Goal: Task Accomplishment & Management: Use online tool/utility

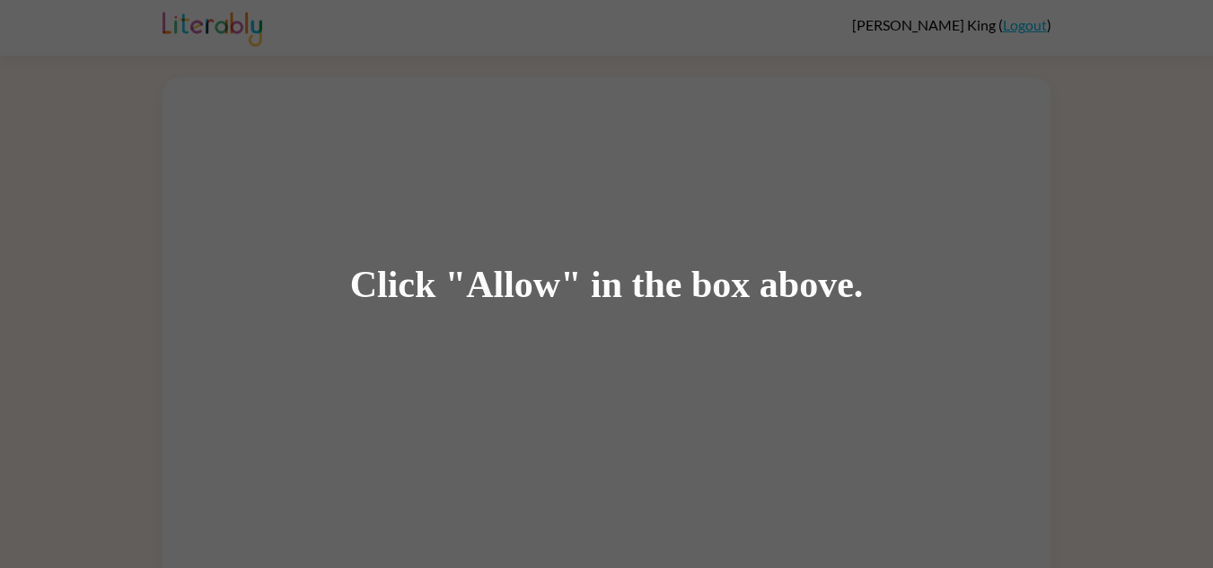
click at [470, 320] on div "Click "Allow" in the box above." at bounding box center [606, 284] width 1213 height 568
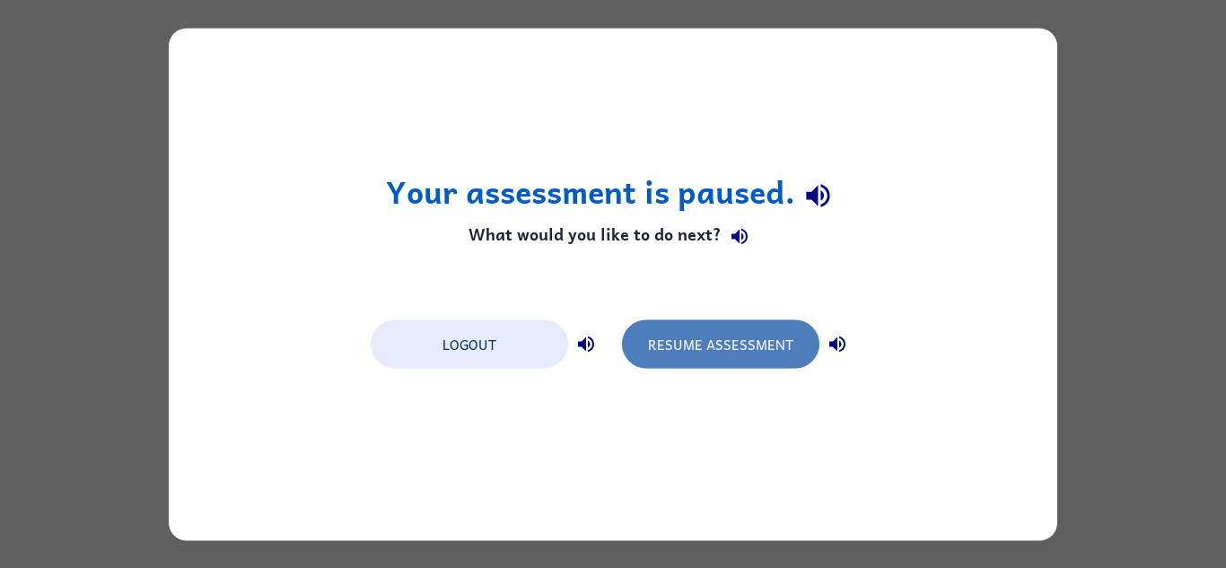
click at [738, 330] on button "Resume Assessment" at bounding box center [720, 344] width 197 height 48
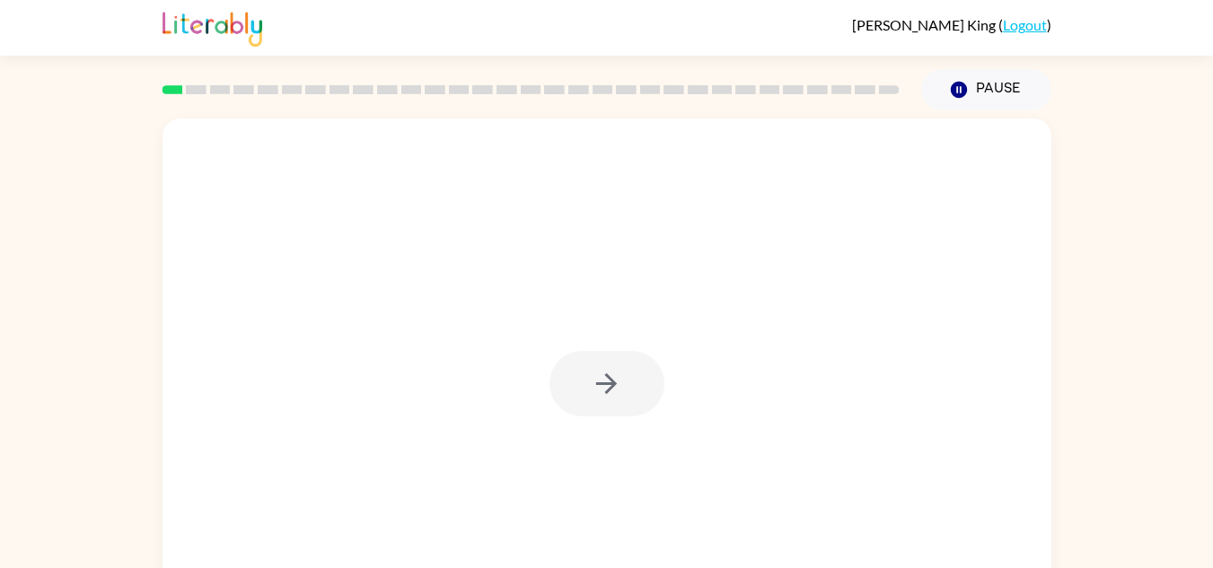
scroll to position [63, 0]
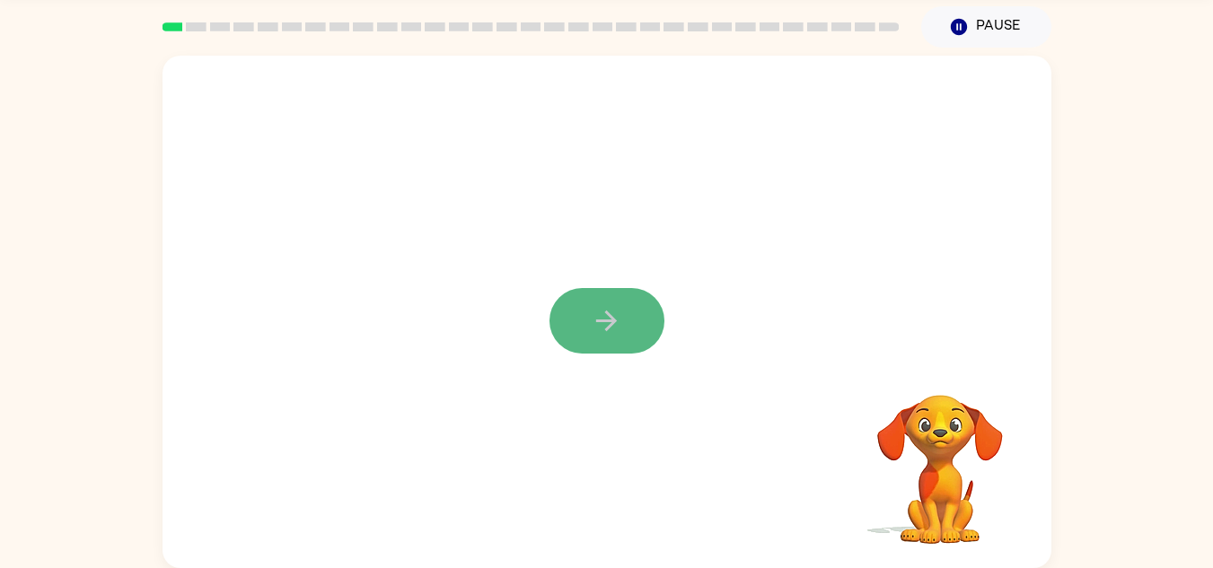
click at [619, 333] on icon "button" at bounding box center [606, 320] width 31 height 31
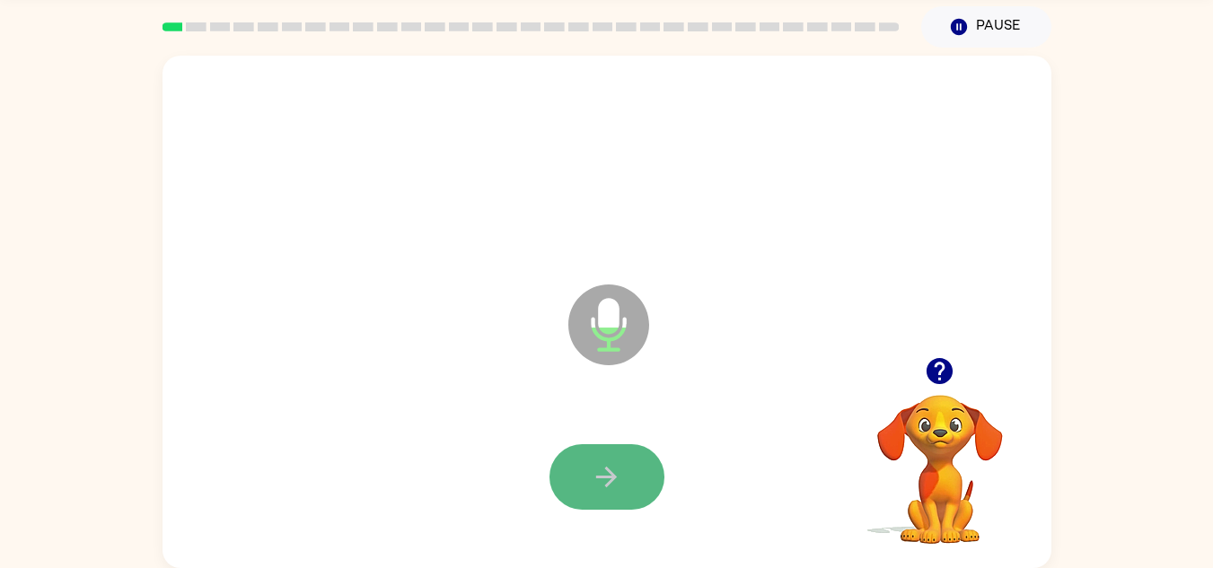
click at [572, 489] on button "button" at bounding box center [606, 477] width 115 height 66
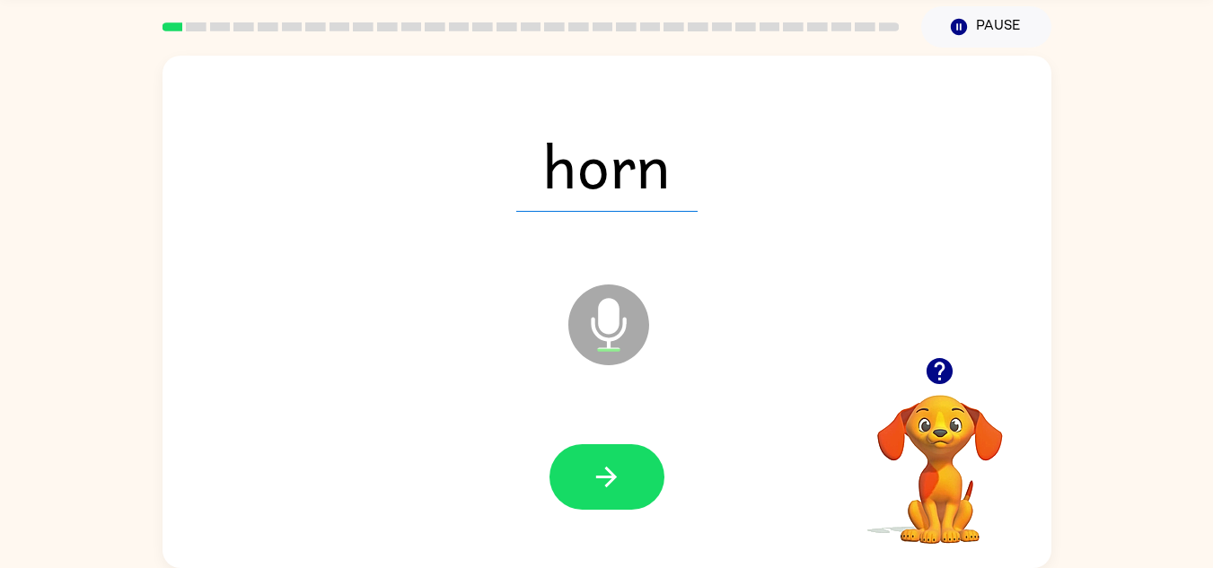
drag, startPoint x: 572, startPoint y: 489, endPoint x: 512, endPoint y: 425, distance: 87.6
click at [512, 425] on div at bounding box center [606, 477] width 853 height 147
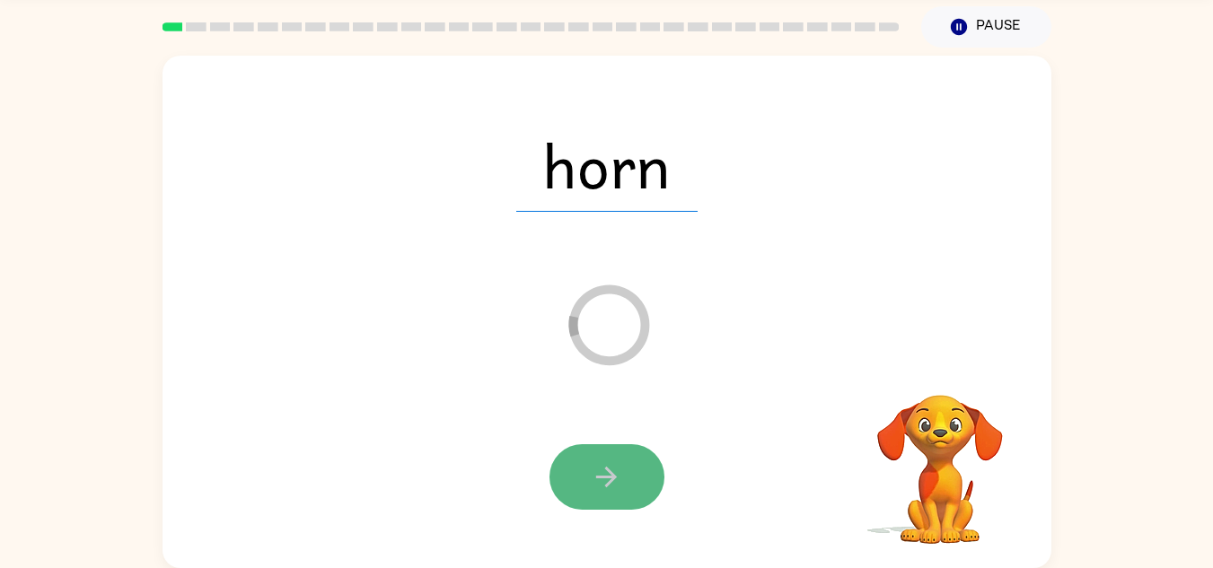
click at [597, 470] on icon "button" at bounding box center [606, 476] width 31 height 31
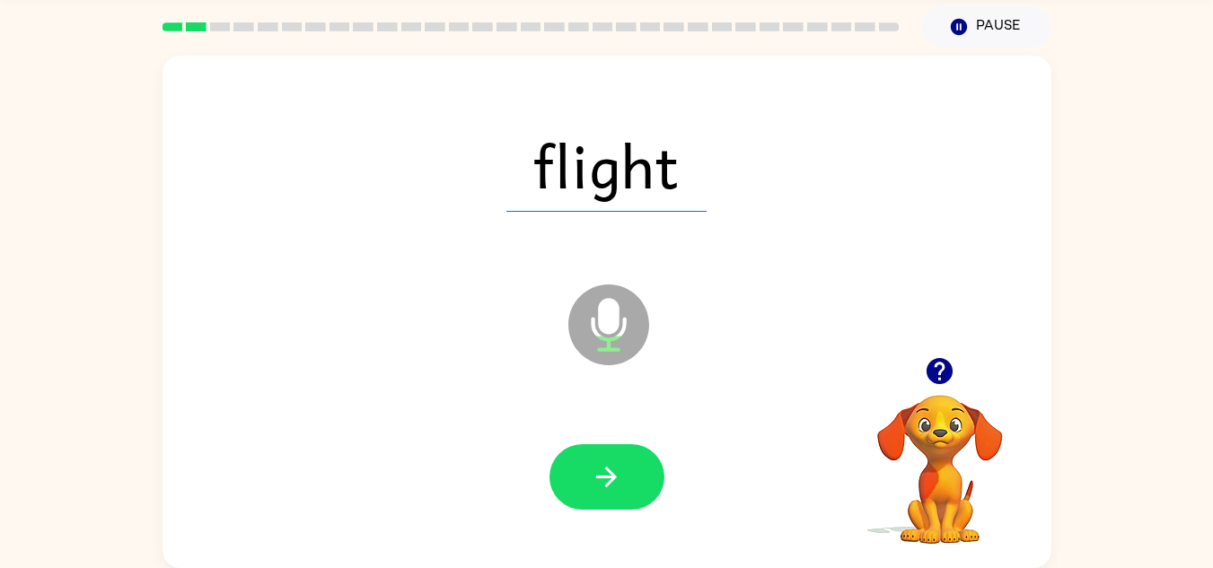
click at [597, 470] on icon "button" at bounding box center [606, 476] width 31 height 31
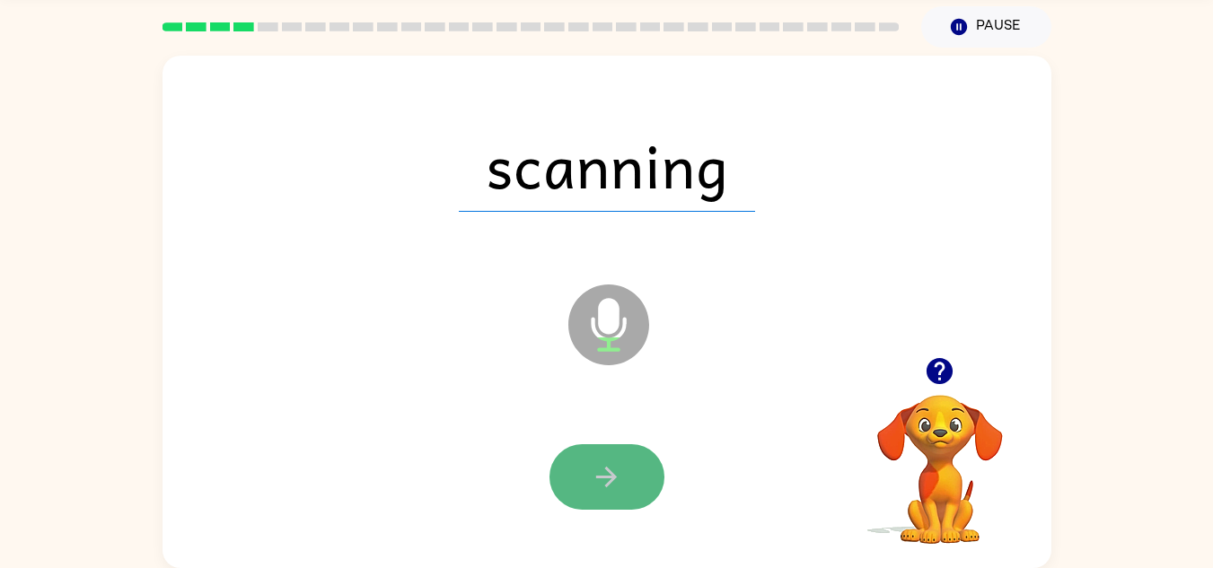
click at [596, 471] on icon "button" at bounding box center [606, 476] width 31 height 31
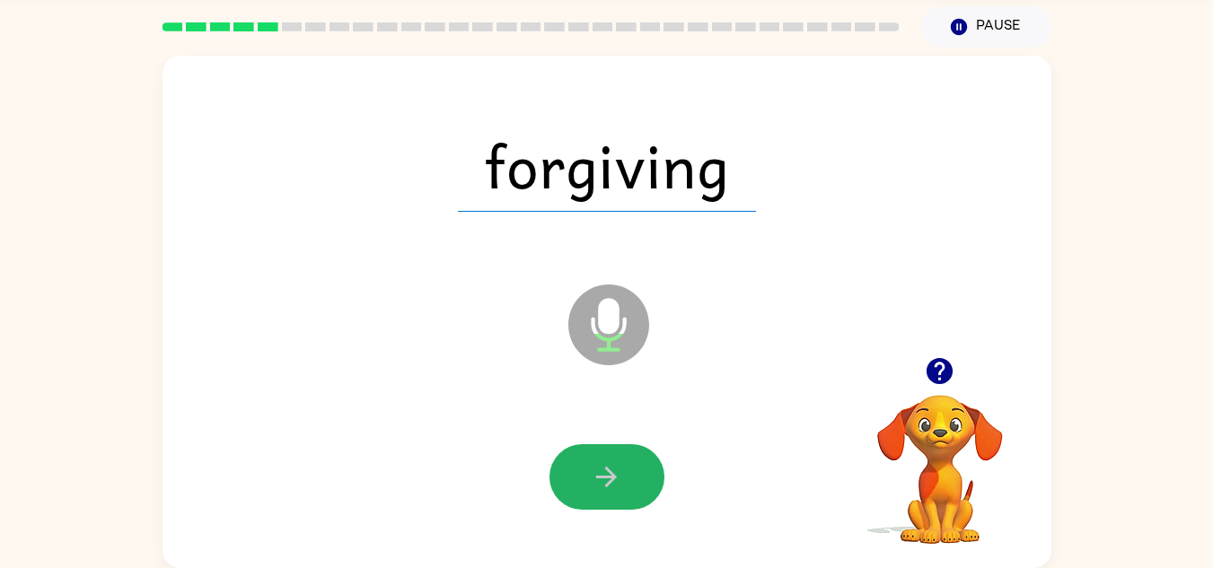
click at [596, 471] on icon "button" at bounding box center [606, 476] width 31 height 31
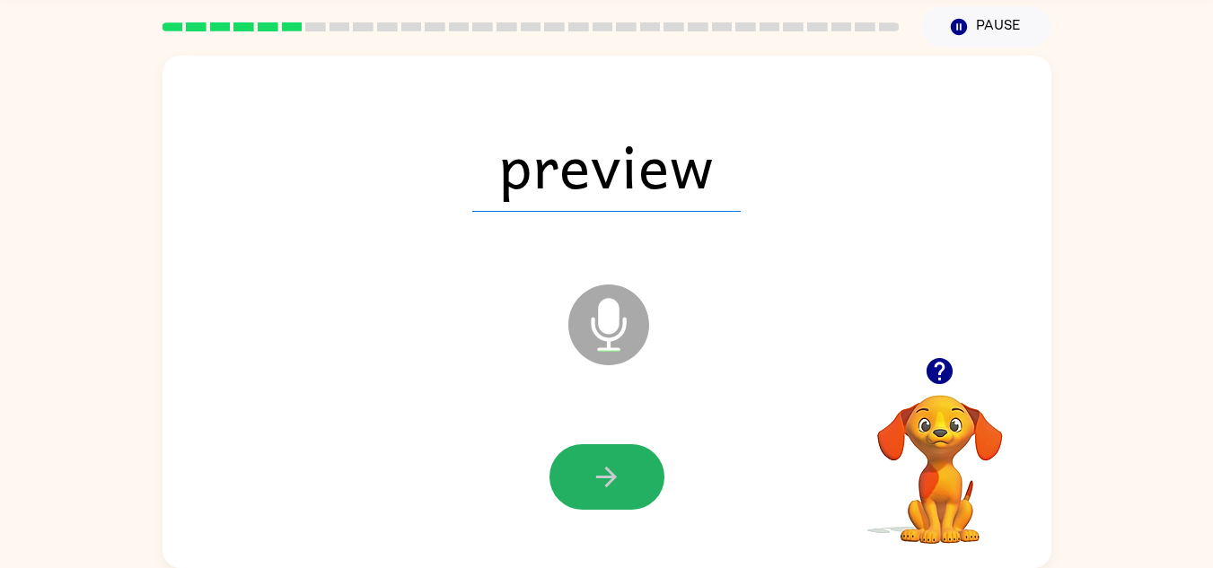
click at [596, 471] on icon "button" at bounding box center [606, 476] width 31 height 31
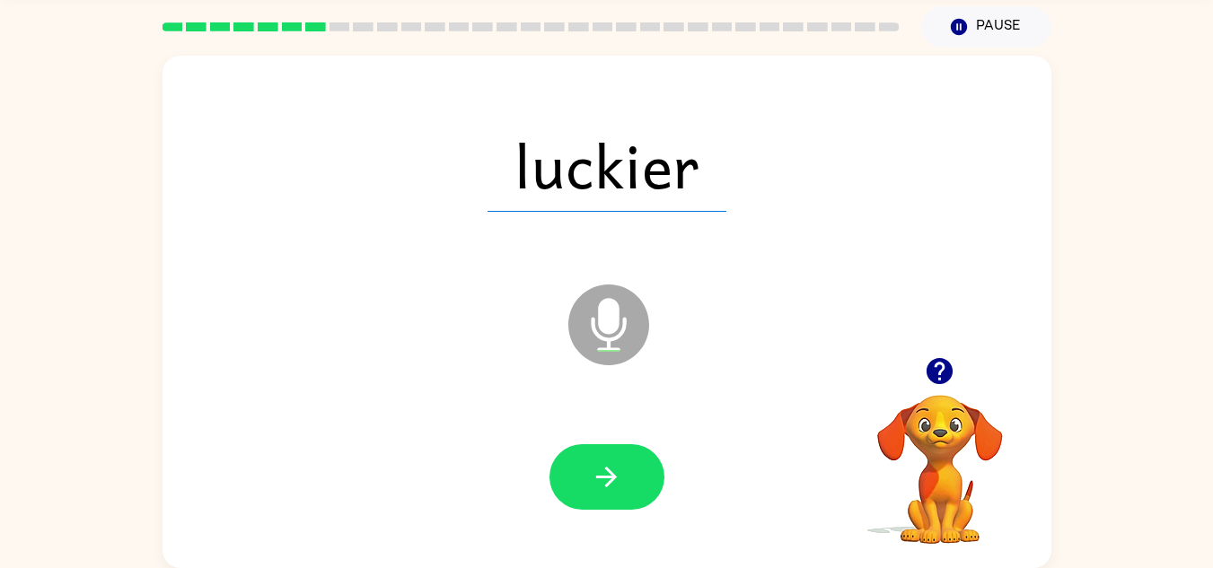
click at [596, 471] on icon "button" at bounding box center [606, 476] width 31 height 31
click at [630, 386] on icon "Microphone The Microphone is here when it is your turn to talk" at bounding box center [698, 347] width 269 height 135
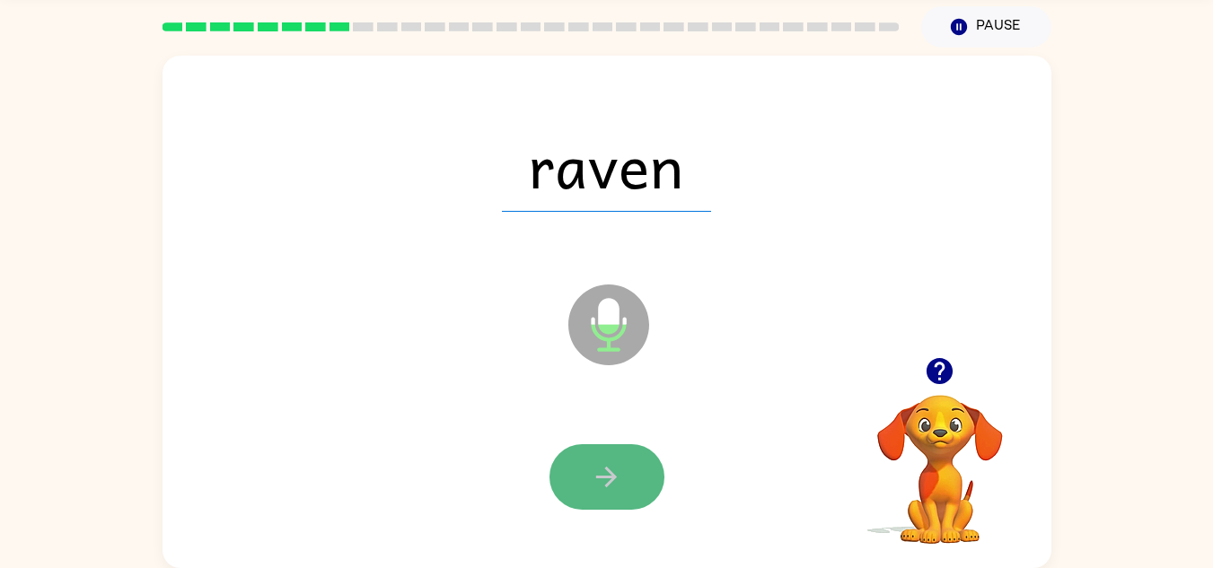
click at [589, 491] on button "button" at bounding box center [606, 477] width 115 height 66
click at [588, 492] on button "button" at bounding box center [606, 477] width 115 height 66
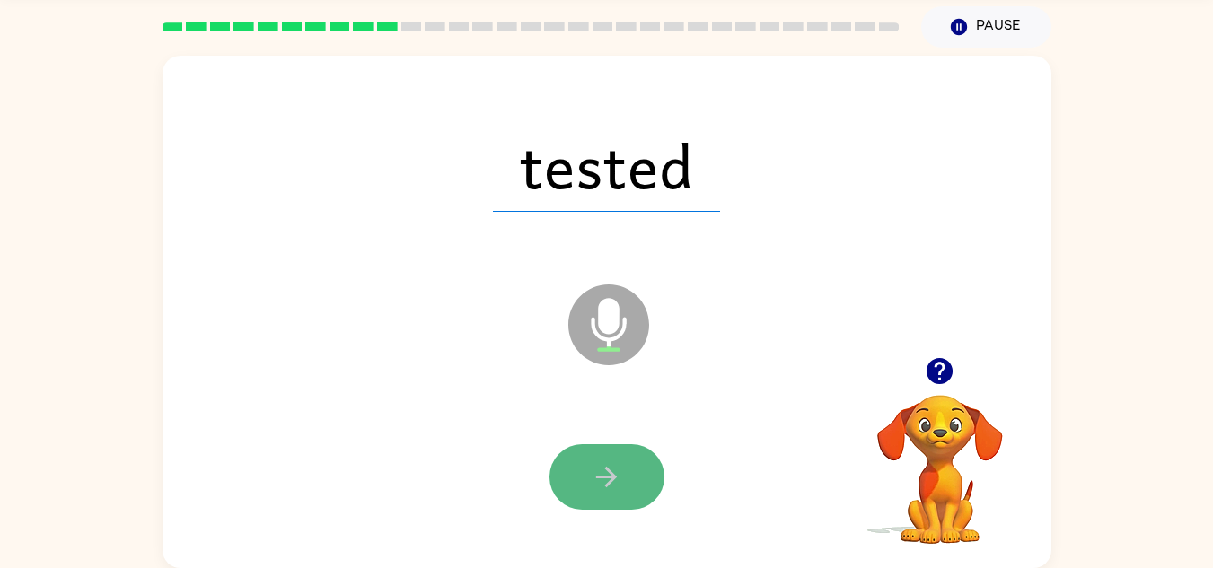
click at [622, 474] on button "button" at bounding box center [606, 477] width 115 height 66
click at [622, 474] on div at bounding box center [606, 477] width 115 height 66
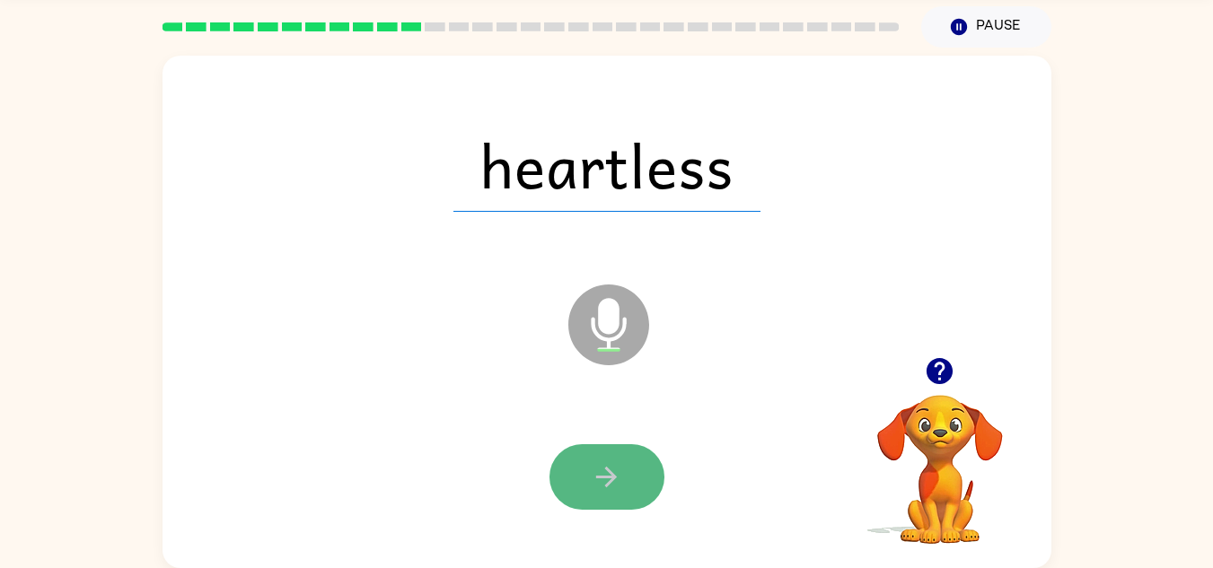
click at [626, 480] on button "button" at bounding box center [606, 477] width 115 height 66
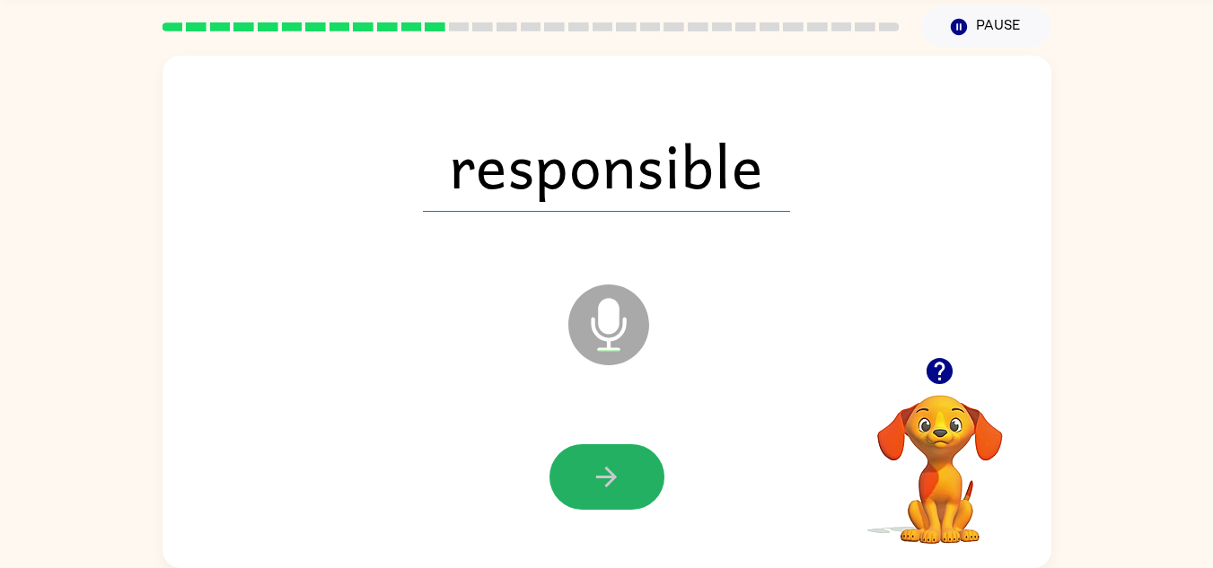
click at [626, 480] on button "button" at bounding box center [606, 477] width 115 height 66
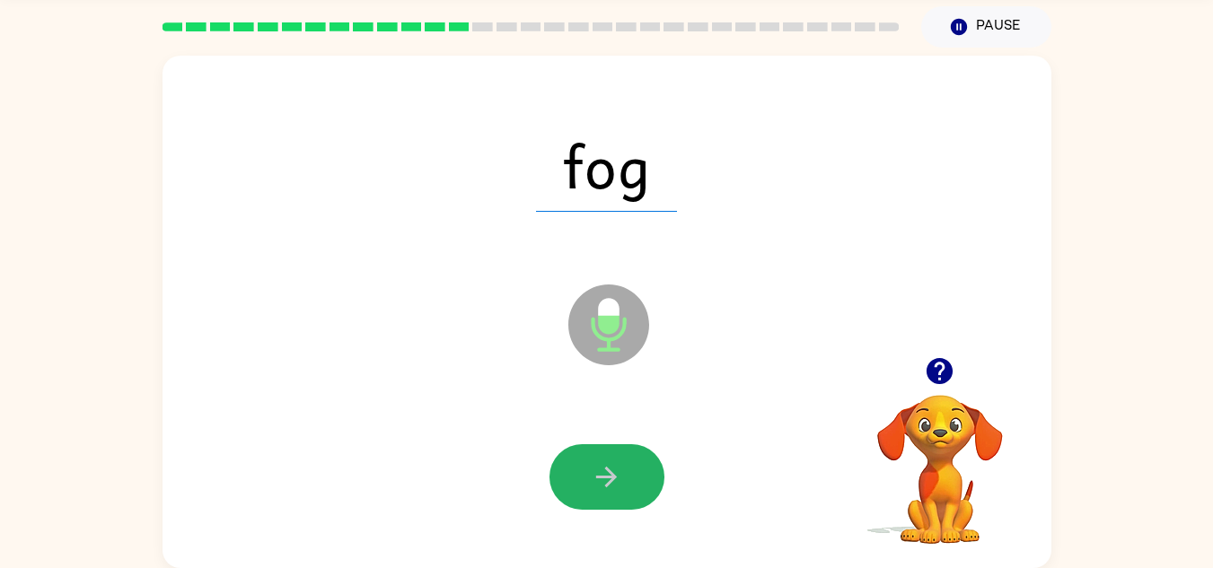
click at [626, 480] on button "button" at bounding box center [606, 477] width 115 height 66
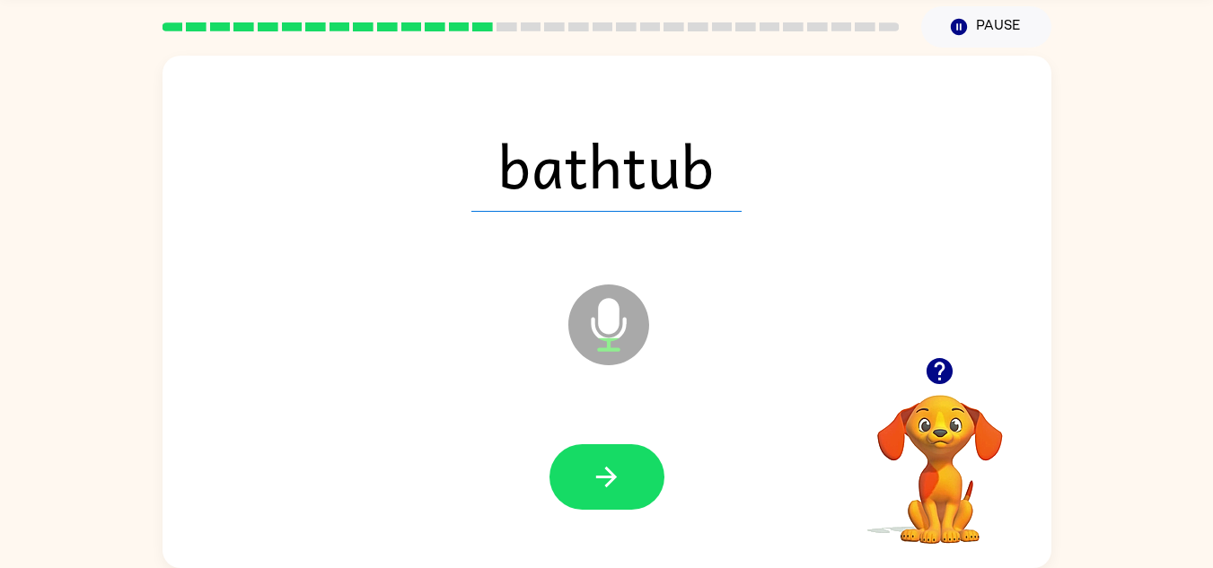
click at [626, 480] on button "button" at bounding box center [606, 477] width 115 height 66
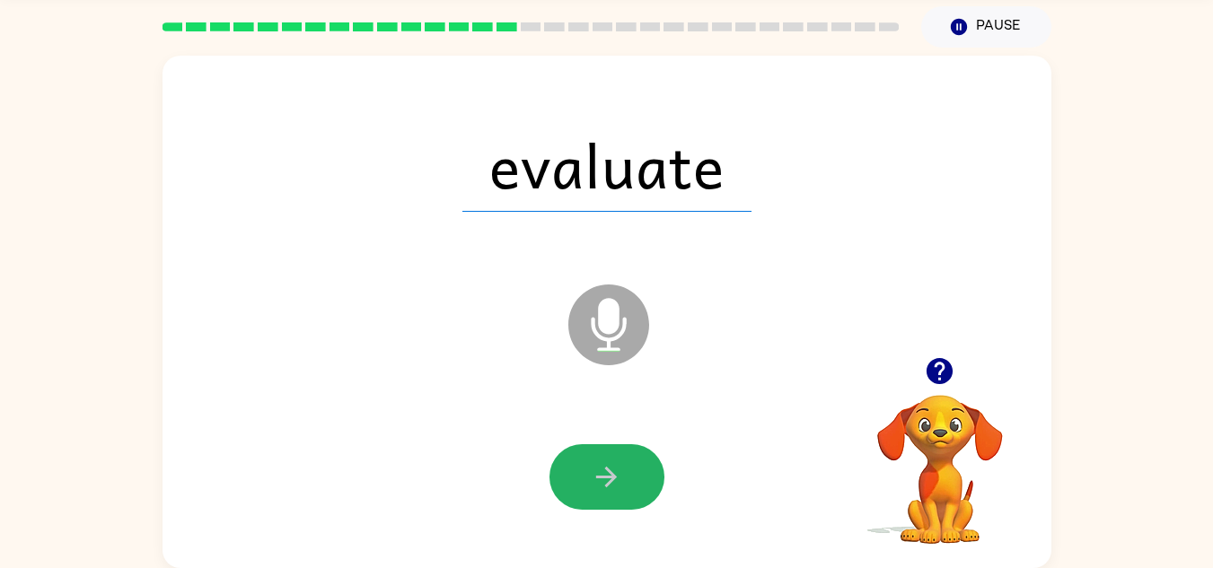
click at [626, 480] on button "button" at bounding box center [606, 477] width 115 height 66
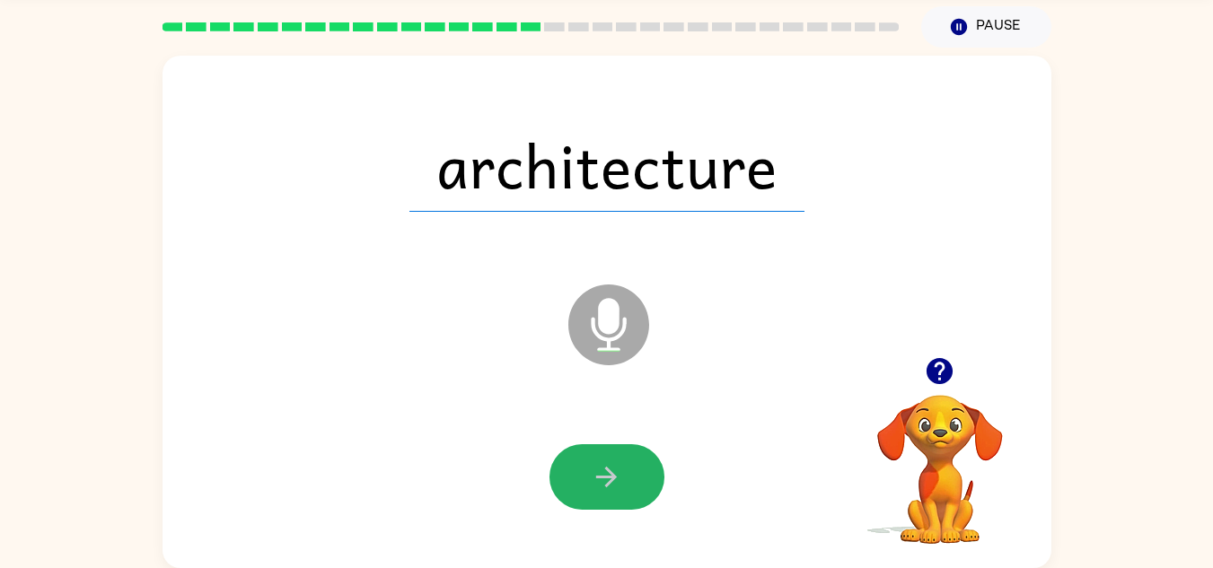
click at [626, 480] on button "button" at bounding box center [606, 477] width 115 height 66
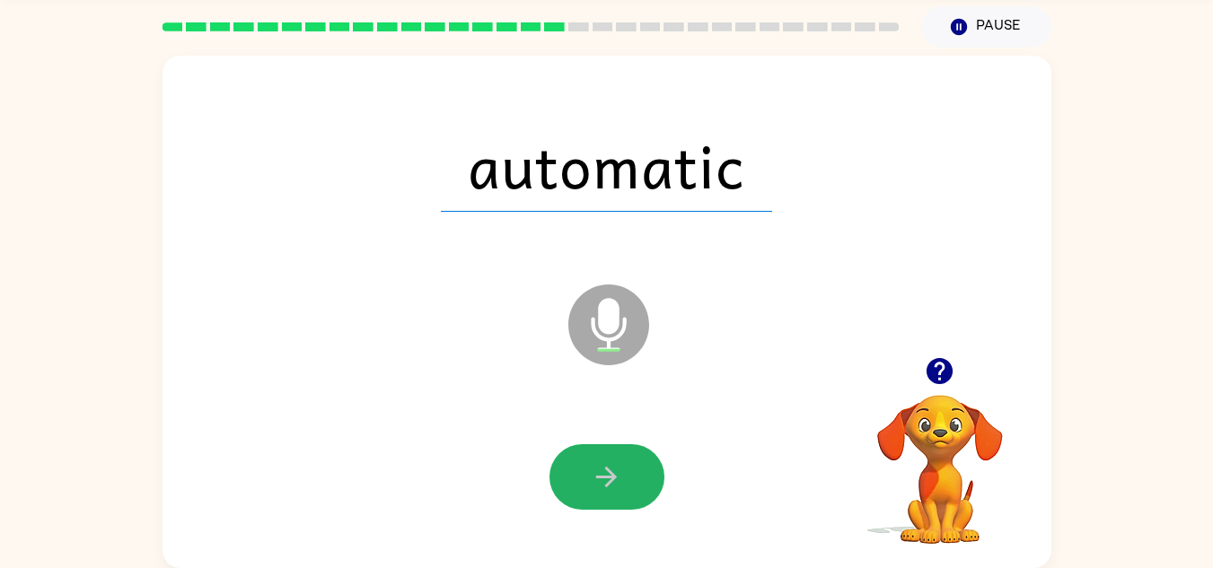
click at [626, 480] on button "button" at bounding box center [606, 477] width 115 height 66
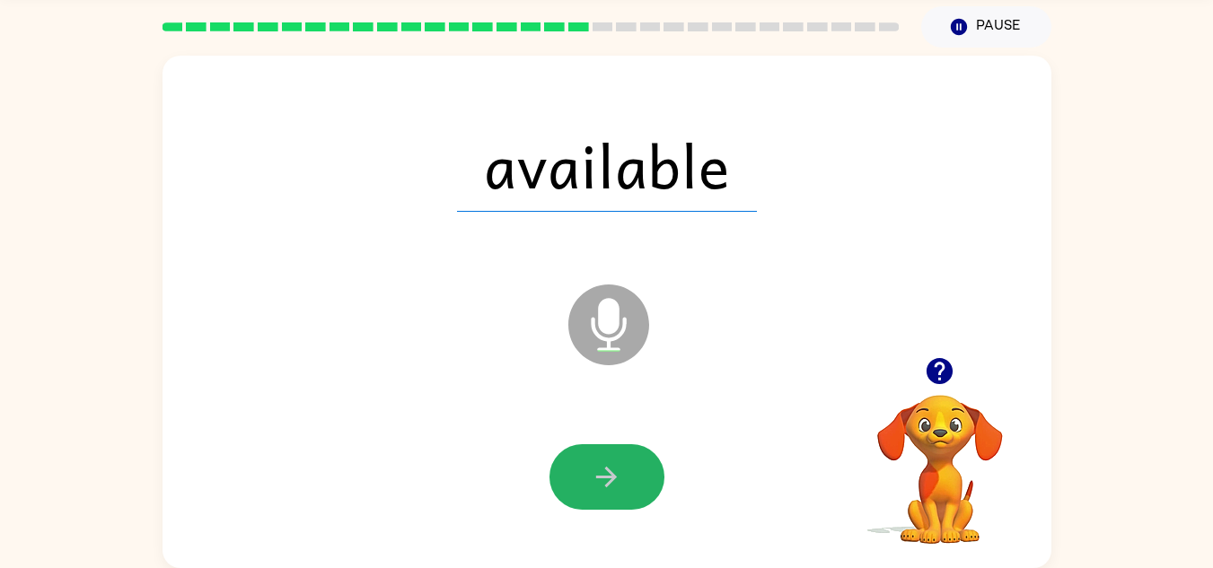
click at [626, 480] on button "button" at bounding box center [606, 477] width 115 height 66
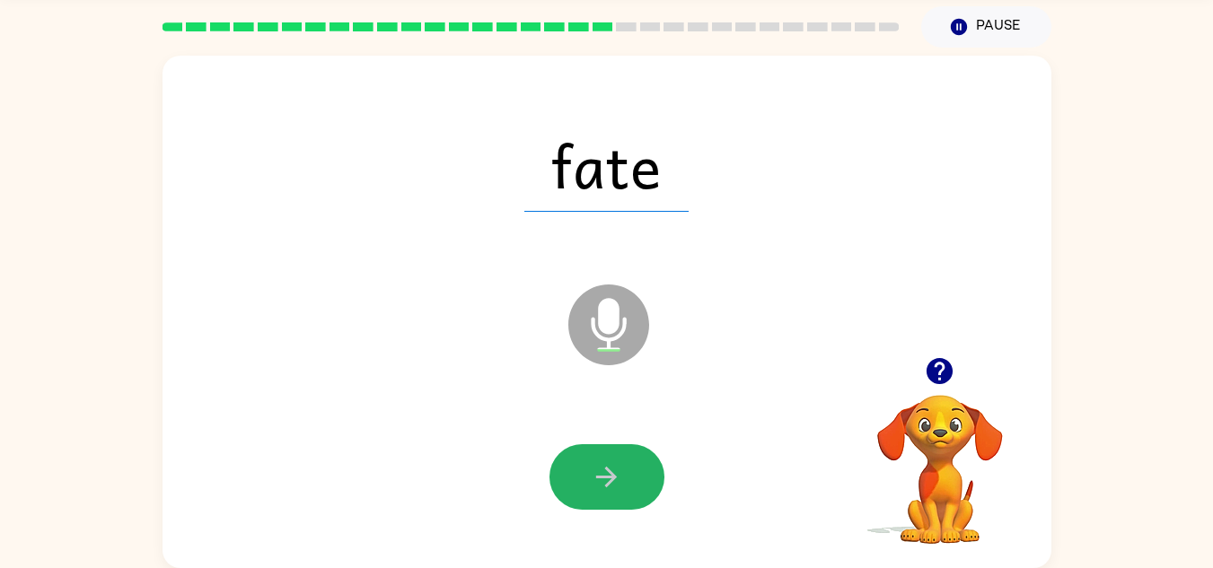
click at [626, 480] on button "button" at bounding box center [606, 477] width 115 height 66
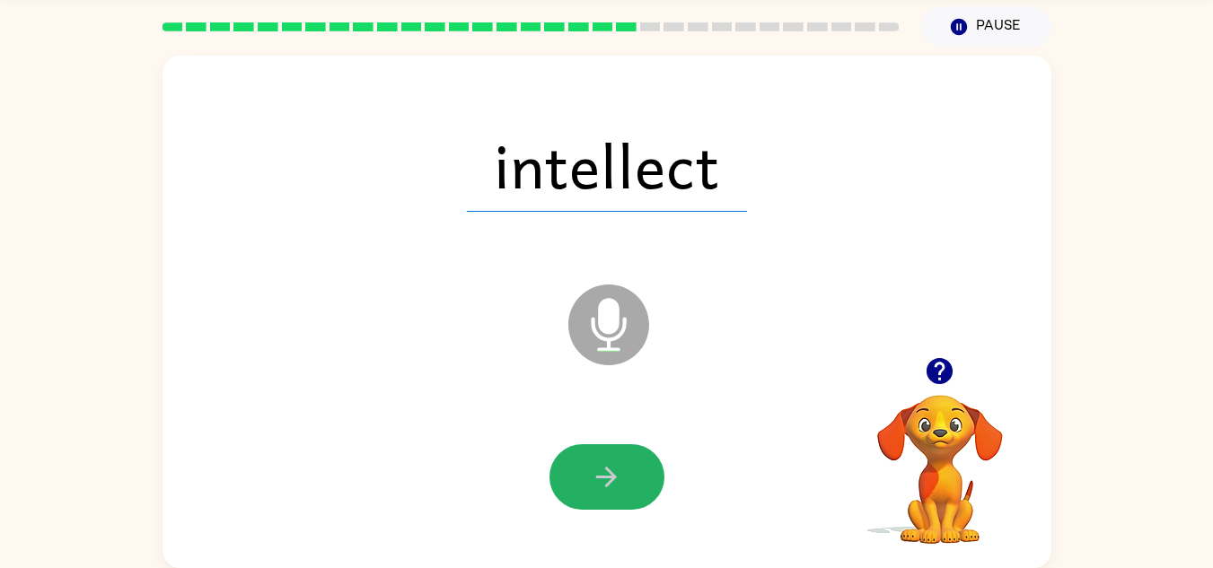
click at [626, 480] on button "button" at bounding box center [606, 477] width 115 height 66
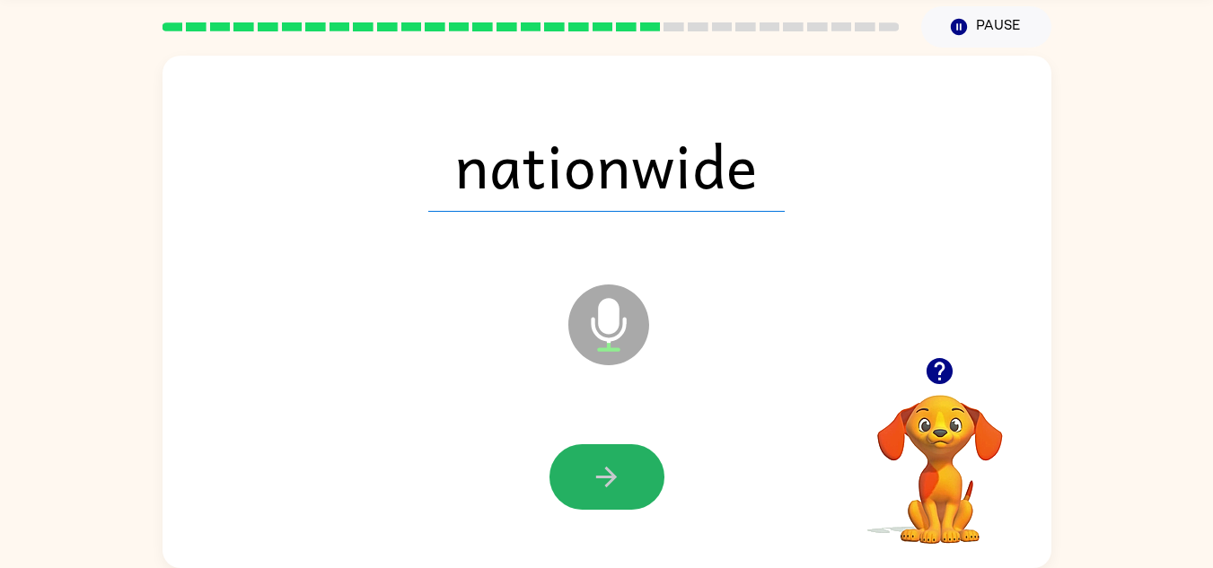
click at [626, 480] on button "button" at bounding box center [606, 477] width 115 height 66
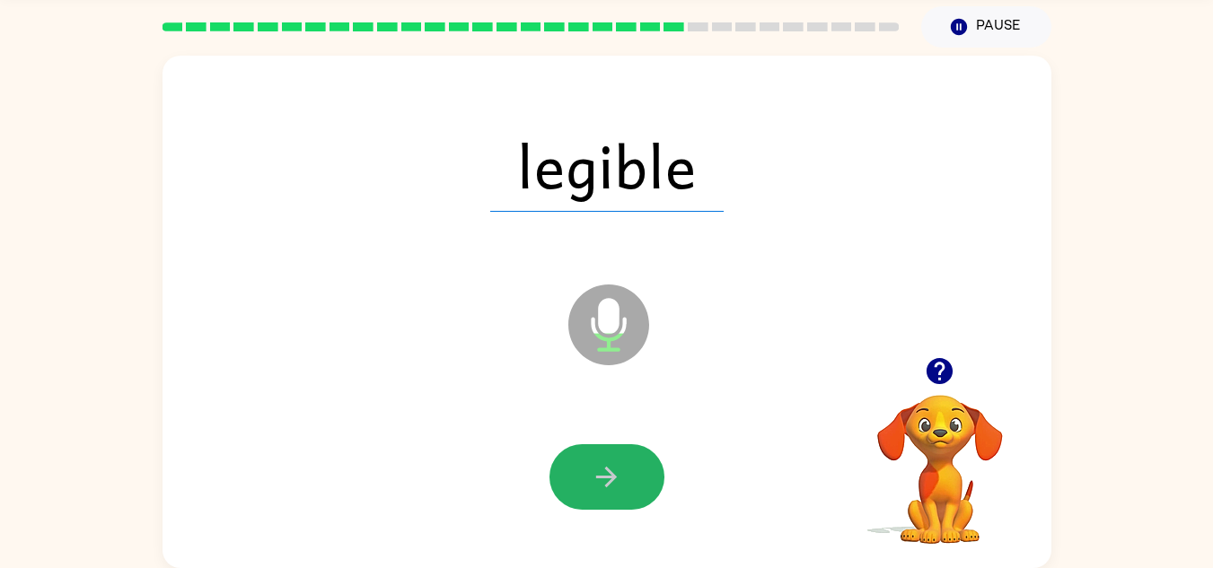
click at [626, 480] on button "button" at bounding box center [606, 477] width 115 height 66
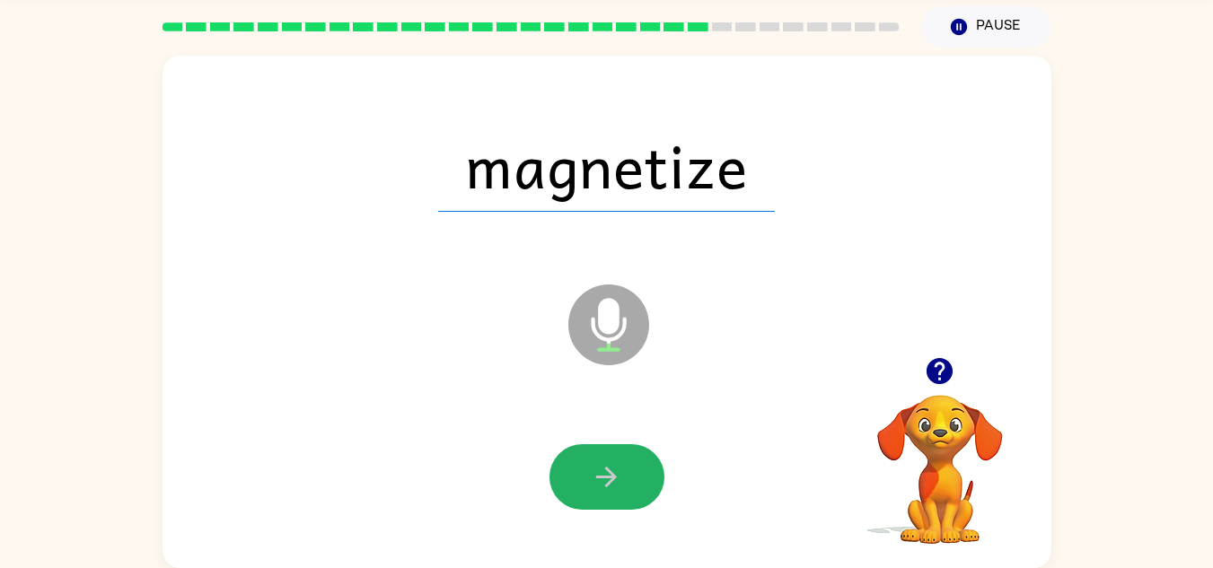
click at [626, 480] on button "button" at bounding box center [606, 477] width 115 height 66
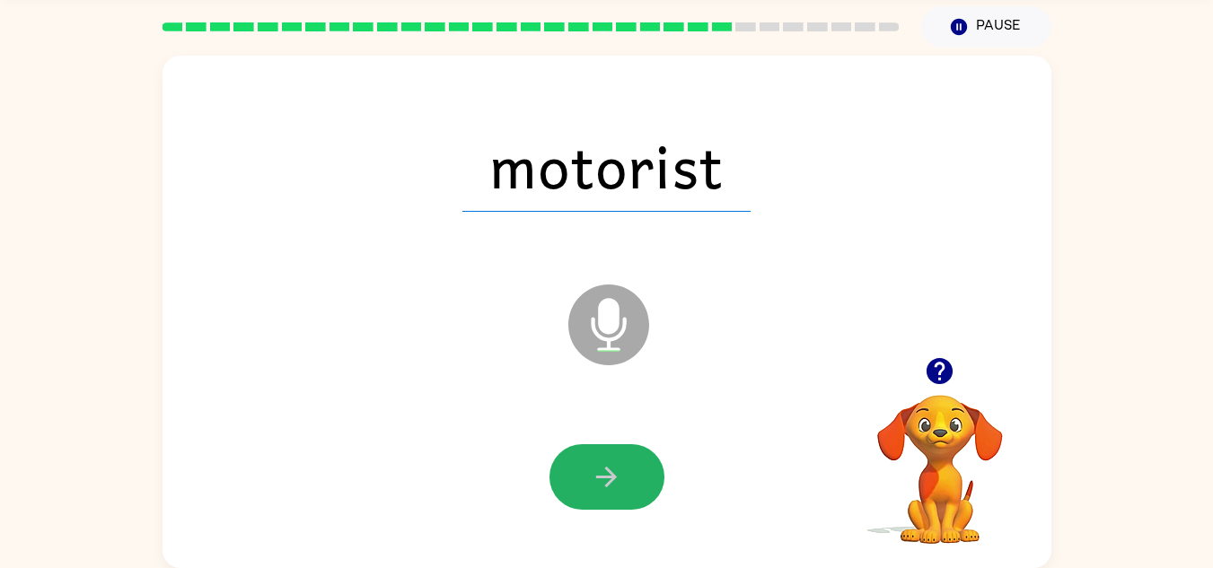
click at [626, 480] on button "button" at bounding box center [606, 477] width 115 height 66
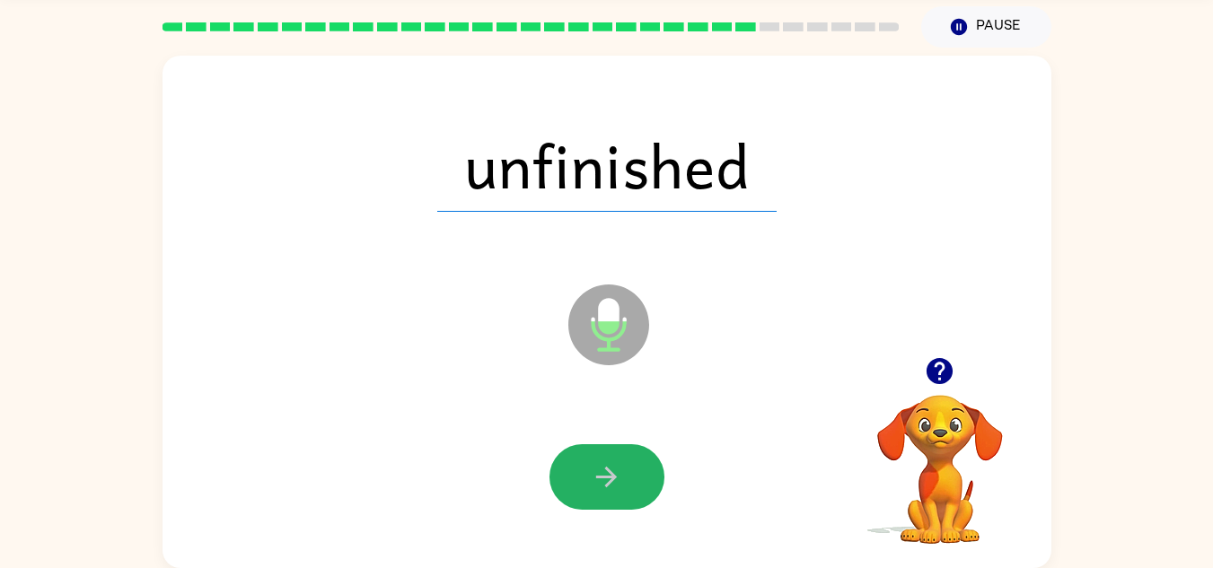
click at [626, 480] on button "button" at bounding box center [606, 477] width 115 height 66
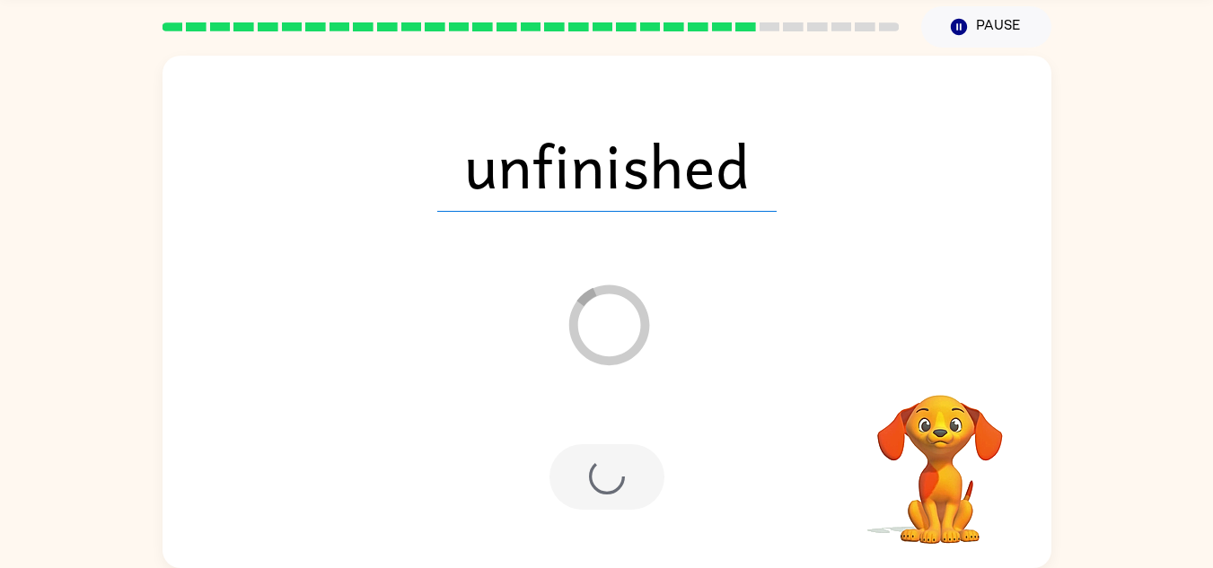
click at [626, 480] on div at bounding box center [606, 477] width 115 height 66
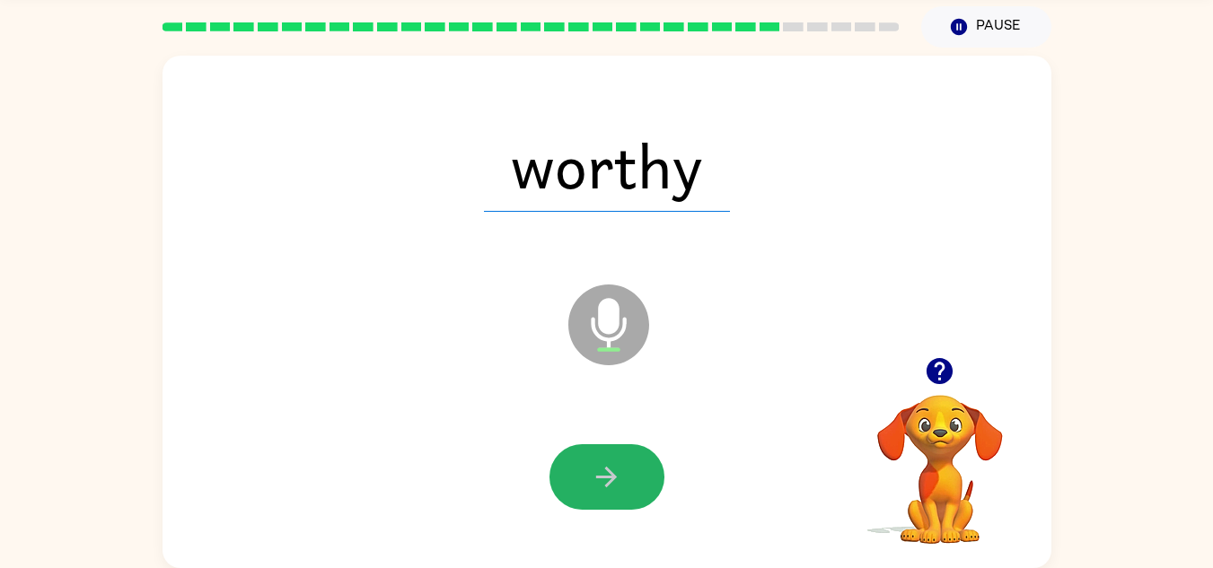
click at [626, 480] on button "button" at bounding box center [606, 477] width 115 height 66
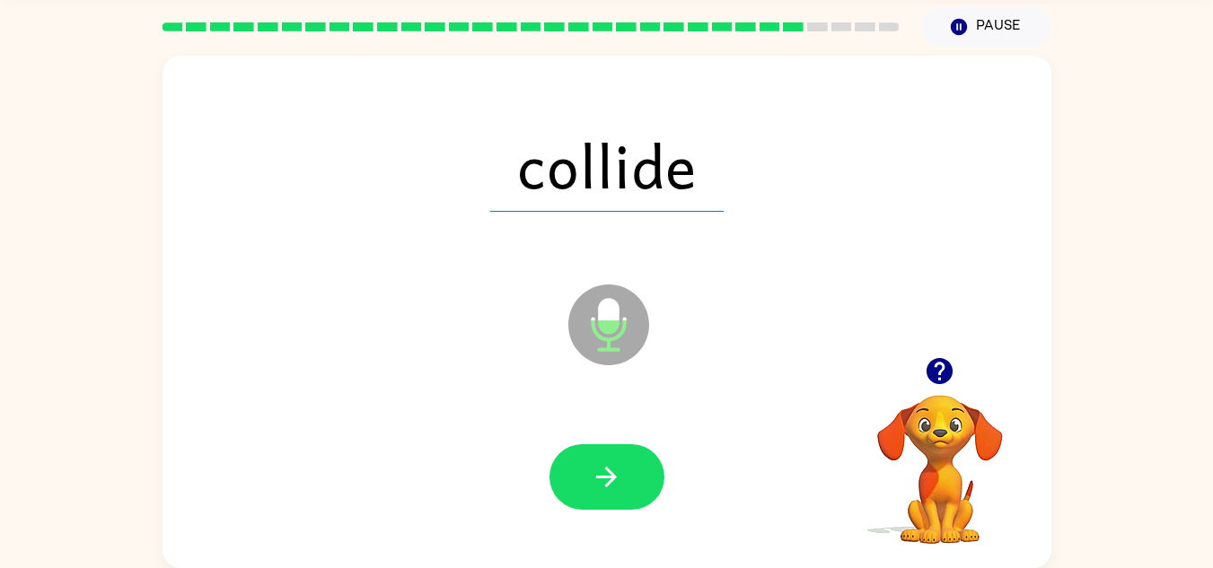
click at [626, 480] on button "button" at bounding box center [606, 477] width 115 height 66
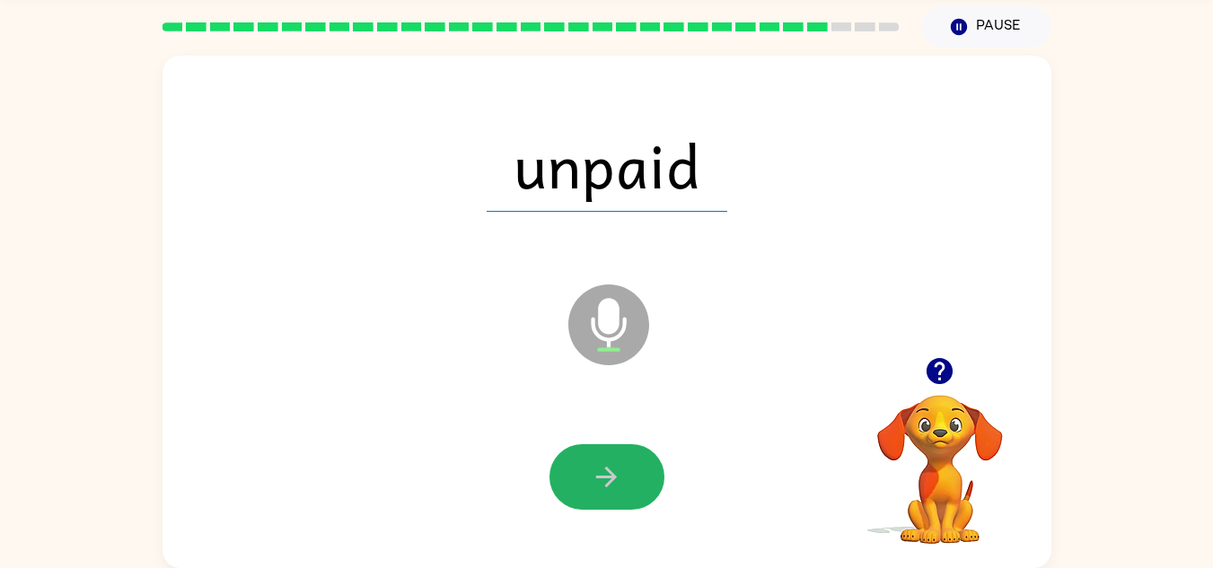
click at [626, 480] on button "button" at bounding box center [606, 477] width 115 height 66
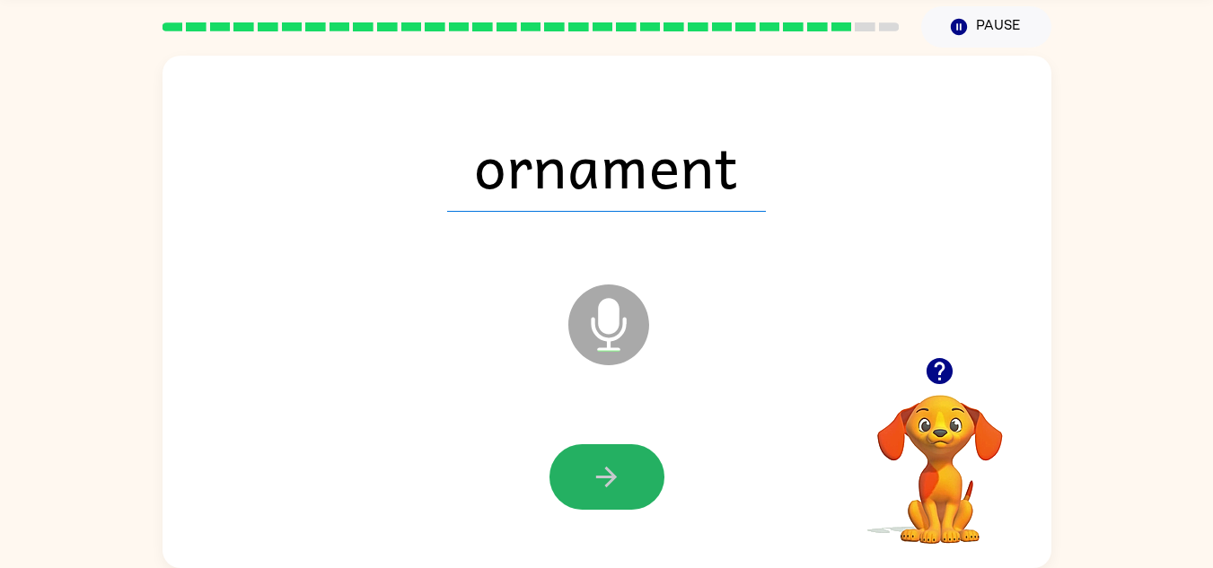
click at [626, 480] on button "button" at bounding box center [606, 477] width 115 height 66
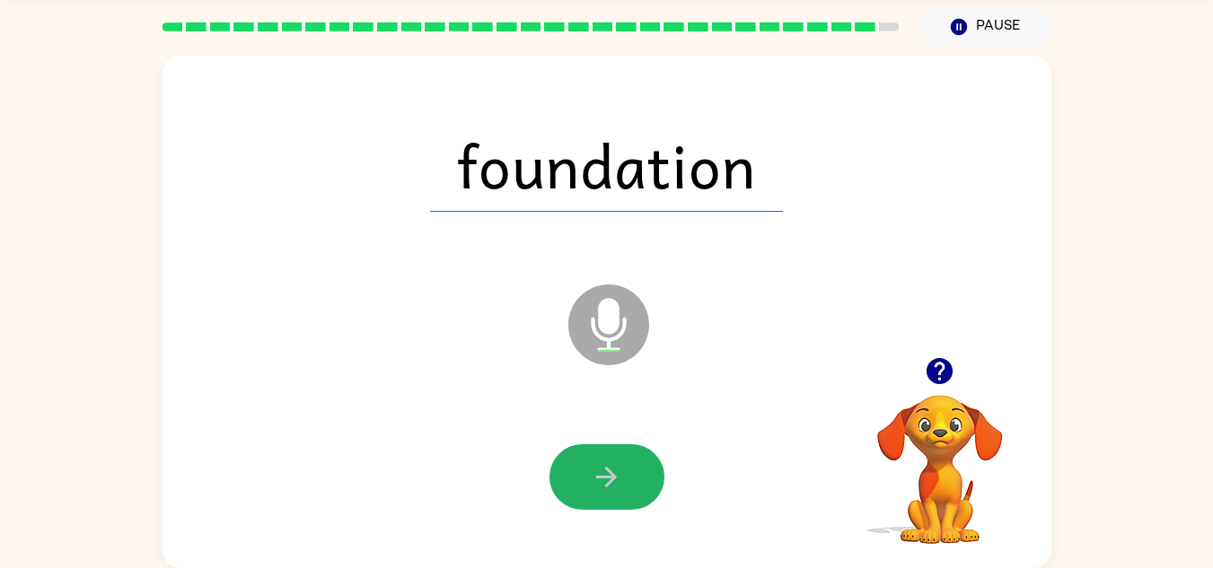
click at [626, 480] on button "button" at bounding box center [606, 477] width 115 height 66
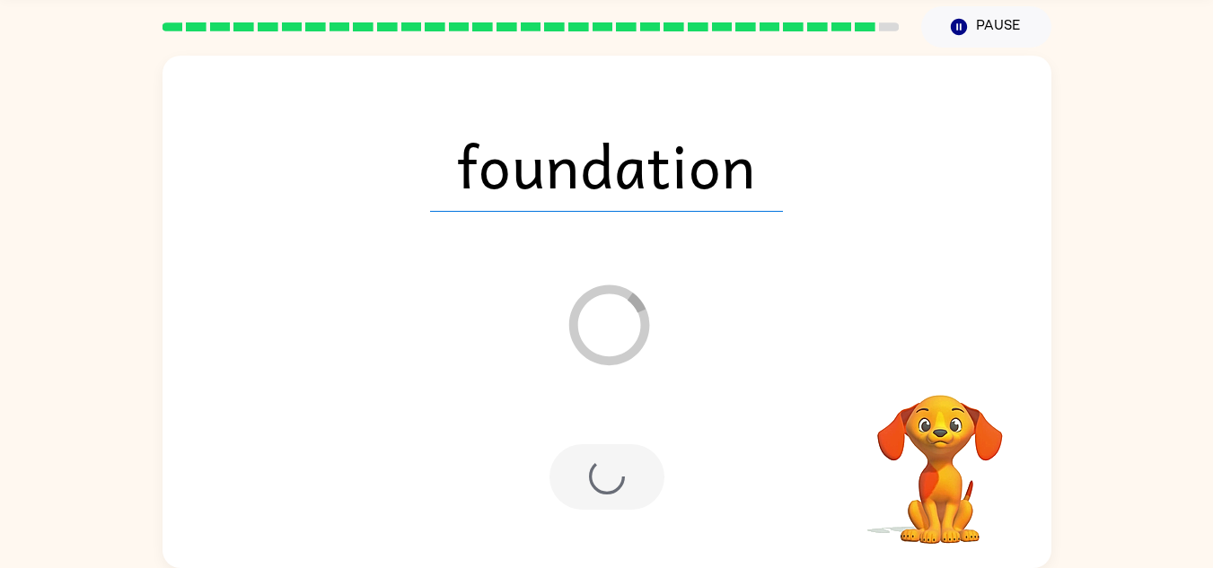
scroll to position [31, 0]
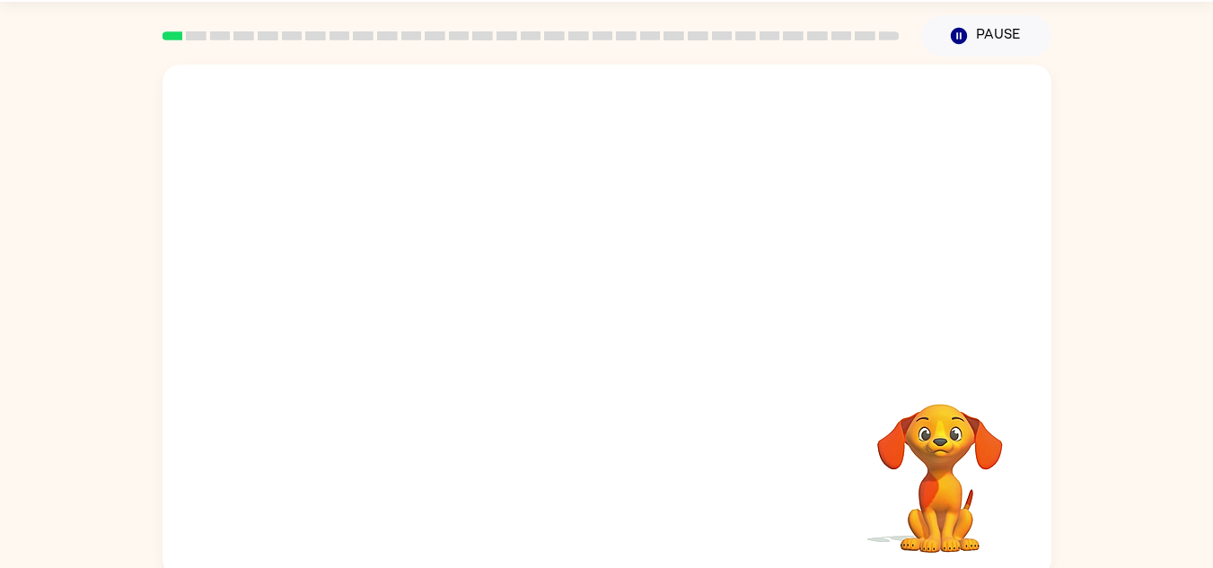
scroll to position [63, 0]
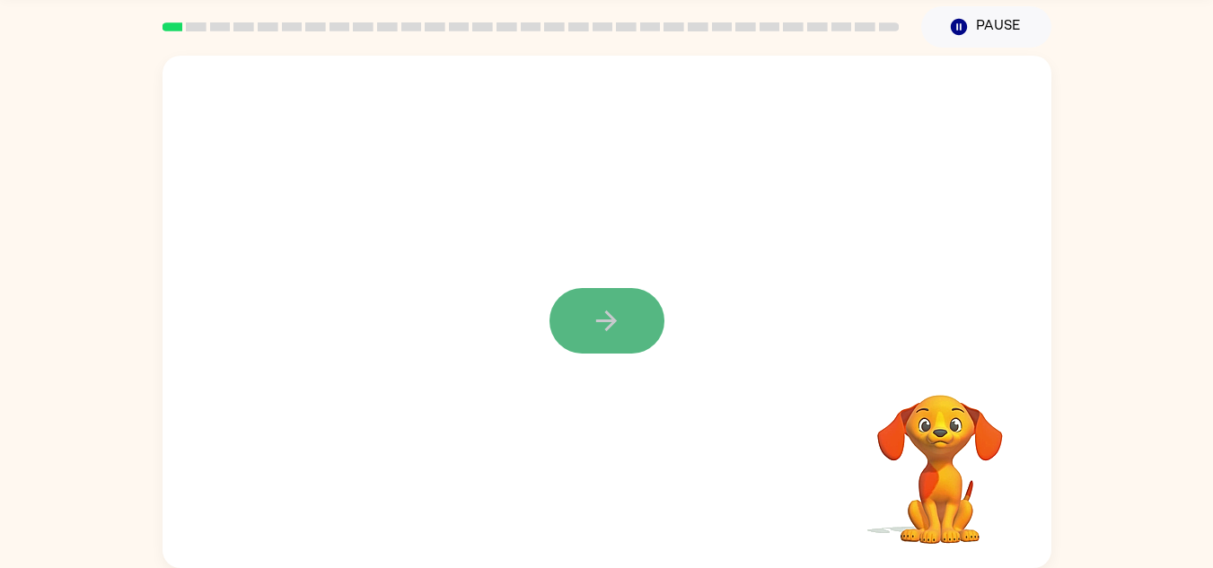
click at [627, 311] on button "button" at bounding box center [606, 321] width 115 height 66
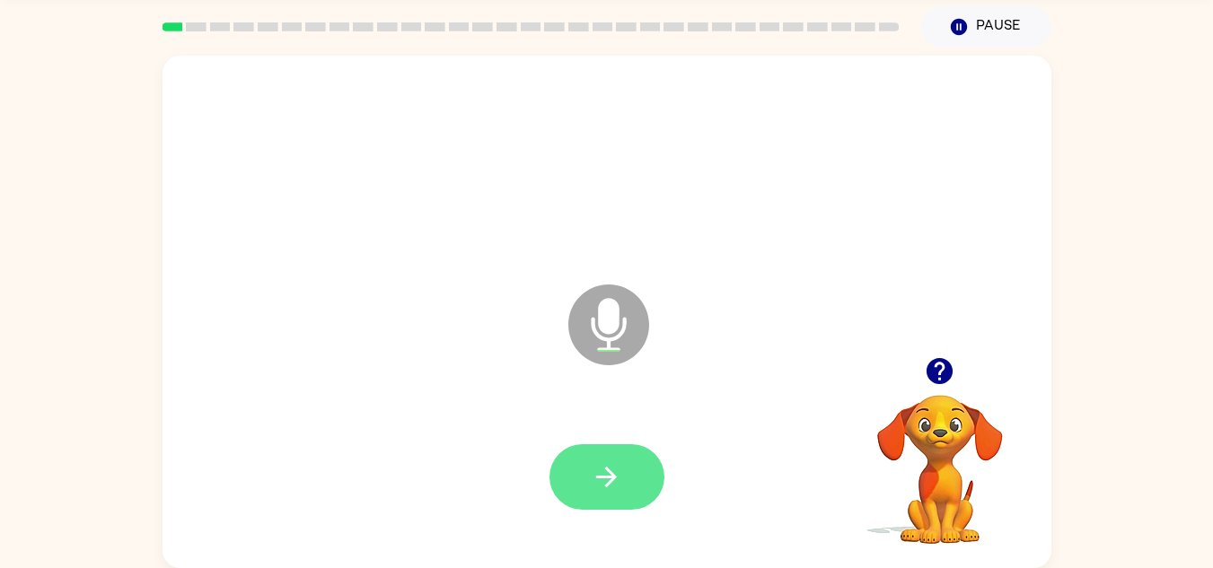
click at [629, 497] on button "button" at bounding box center [606, 477] width 115 height 66
click at [636, 479] on button "button" at bounding box center [606, 477] width 115 height 66
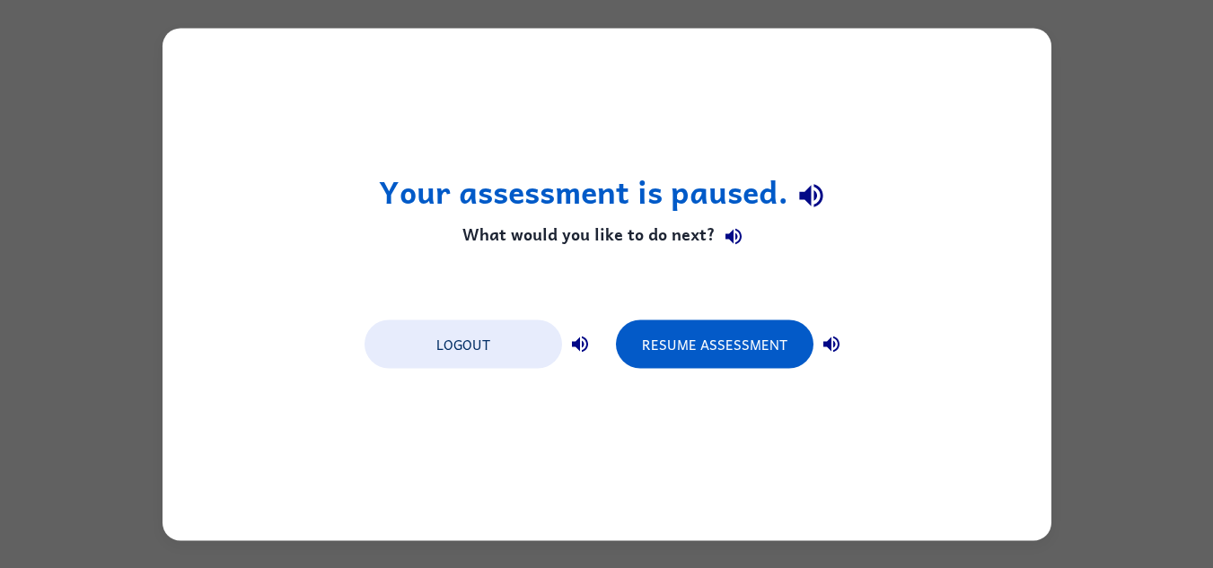
scroll to position [0, 0]
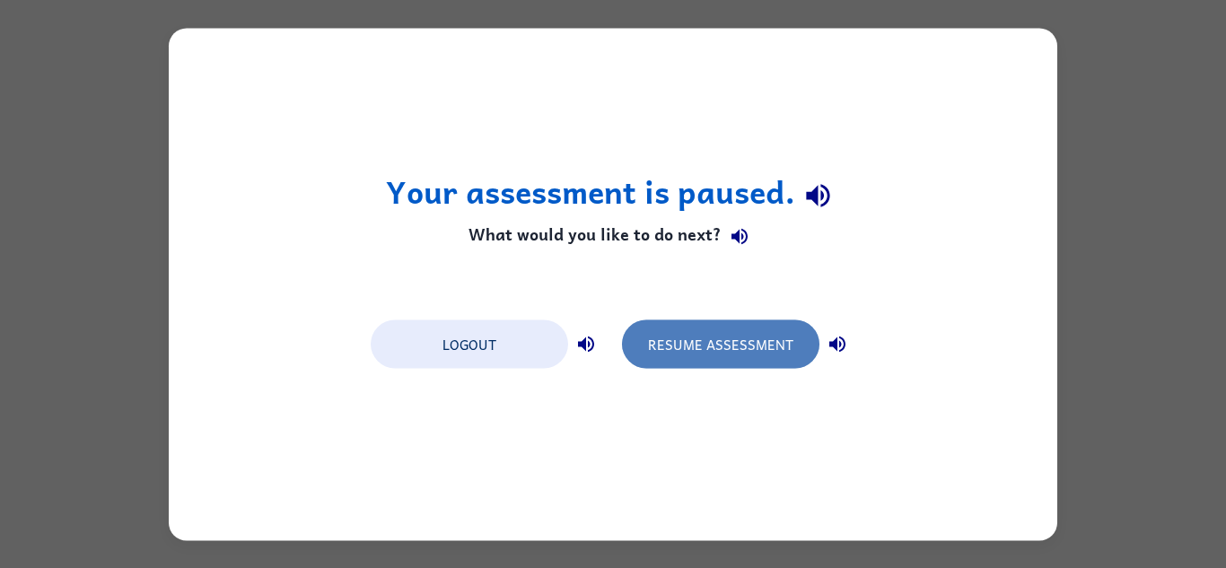
click at [752, 338] on button "Resume Assessment" at bounding box center [720, 344] width 197 height 48
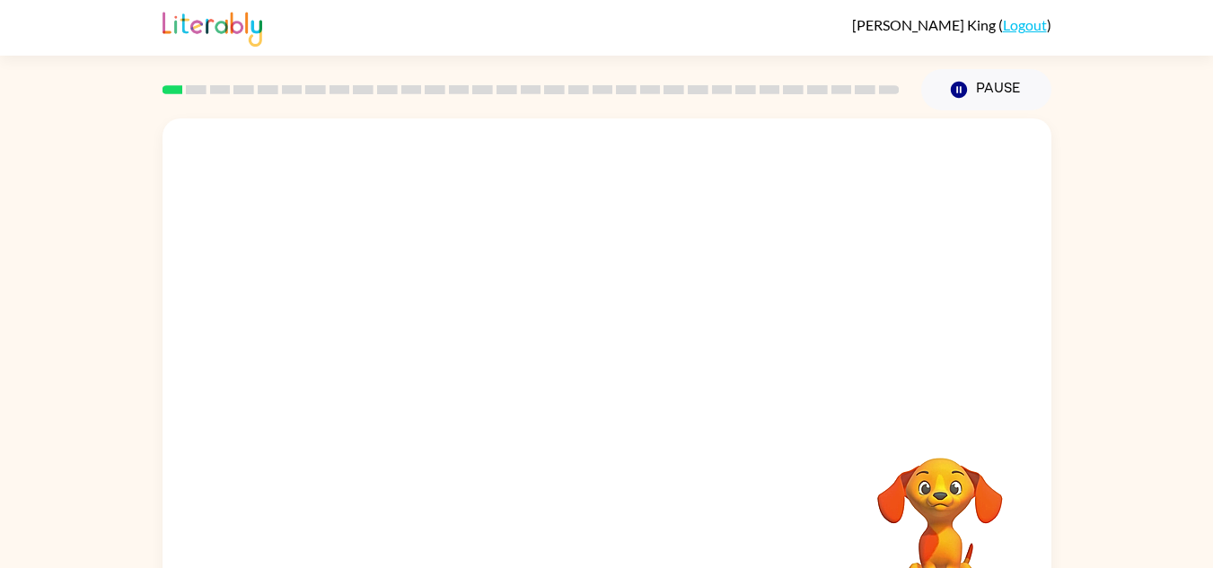
scroll to position [63, 0]
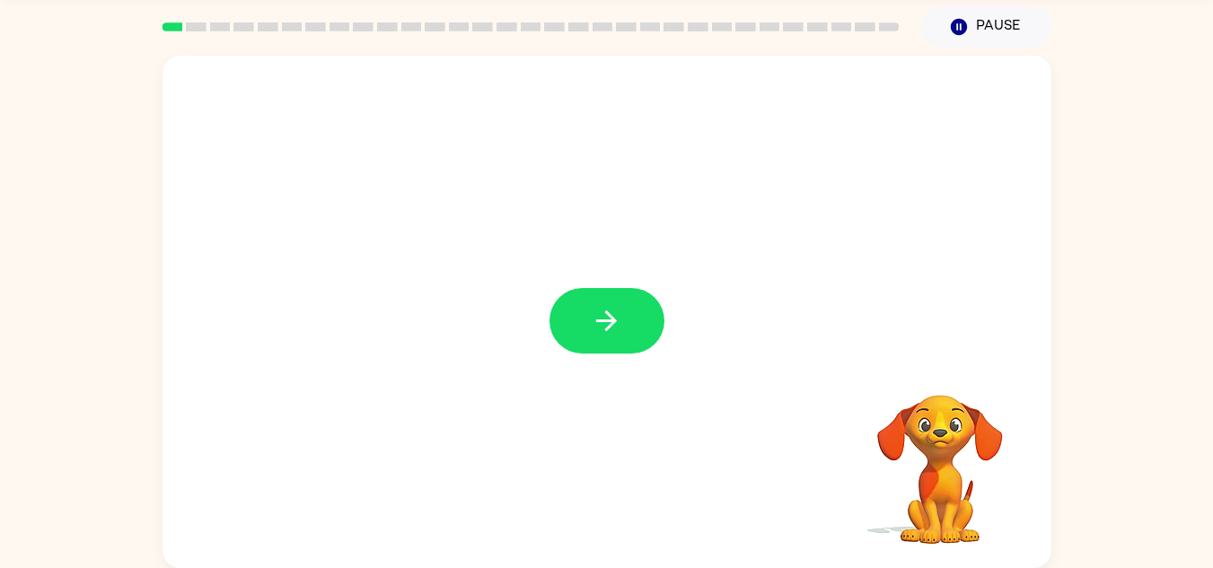
click at [593, 326] on icon "button" at bounding box center [606, 320] width 31 height 31
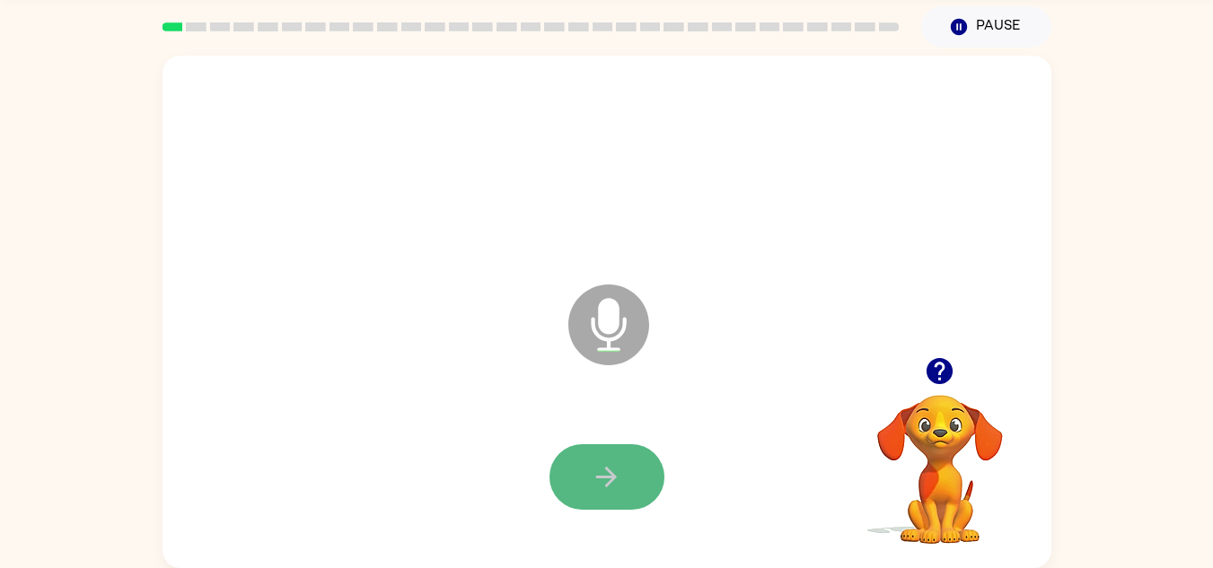
click at [637, 451] on button "button" at bounding box center [606, 477] width 115 height 66
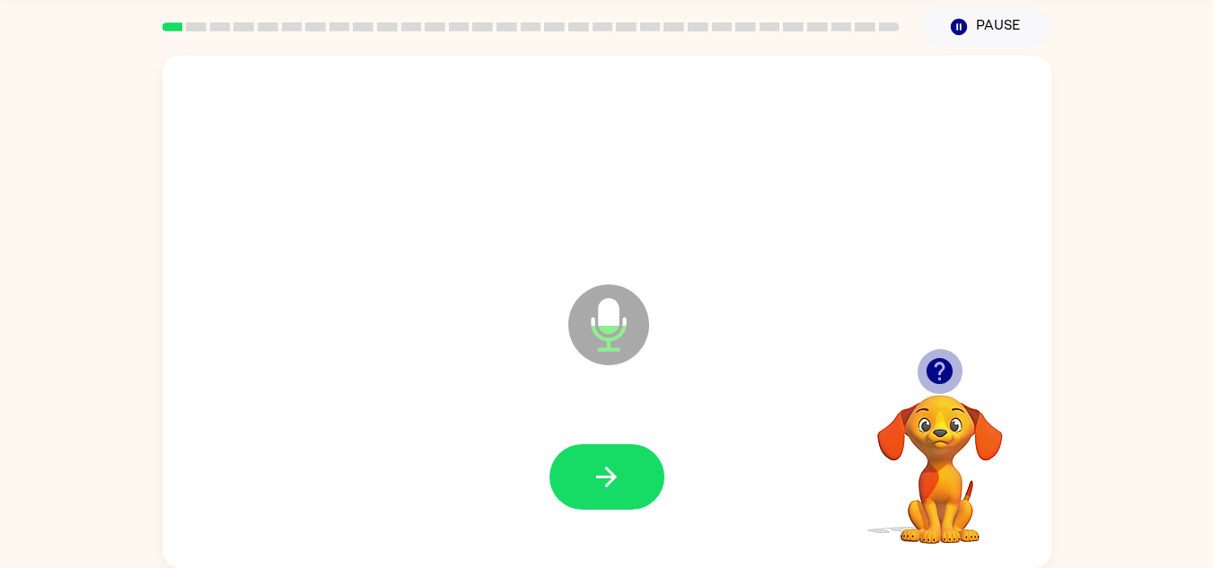
click at [941, 381] on icon "button" at bounding box center [939, 371] width 26 height 26
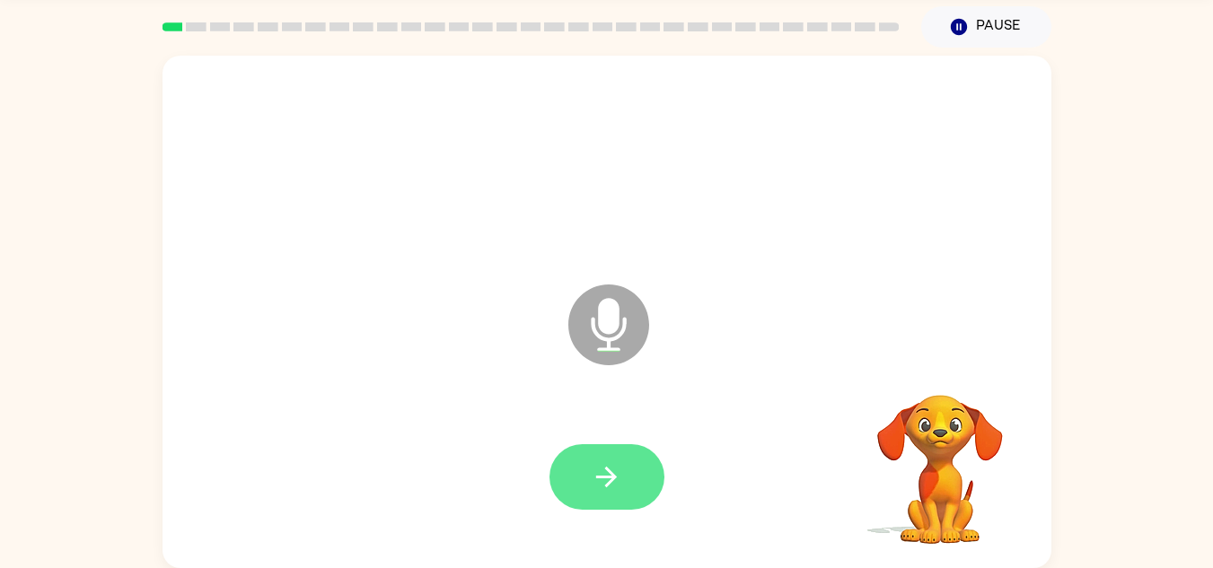
click at [647, 479] on button "button" at bounding box center [606, 477] width 115 height 66
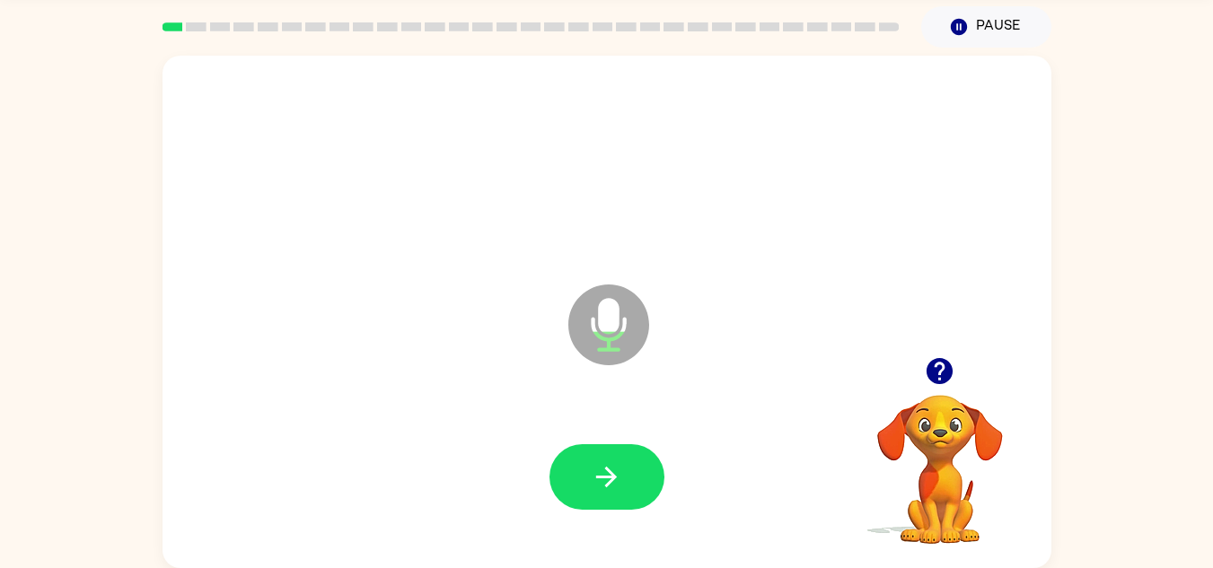
click at [647, 479] on button "button" at bounding box center [606, 477] width 115 height 66
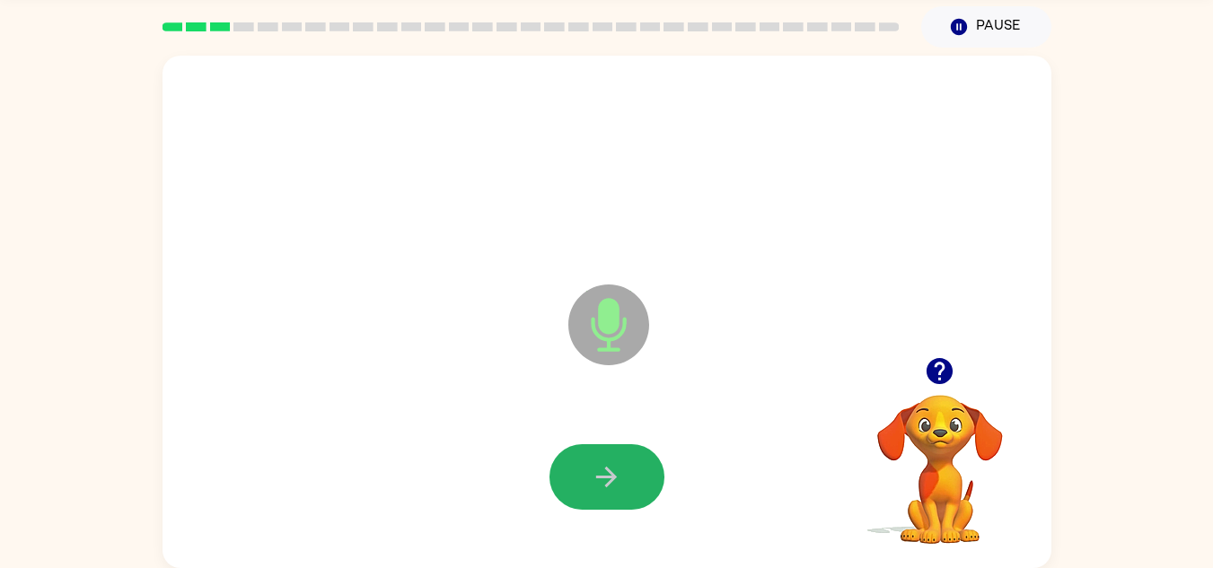
click at [647, 479] on button "button" at bounding box center [606, 477] width 115 height 66
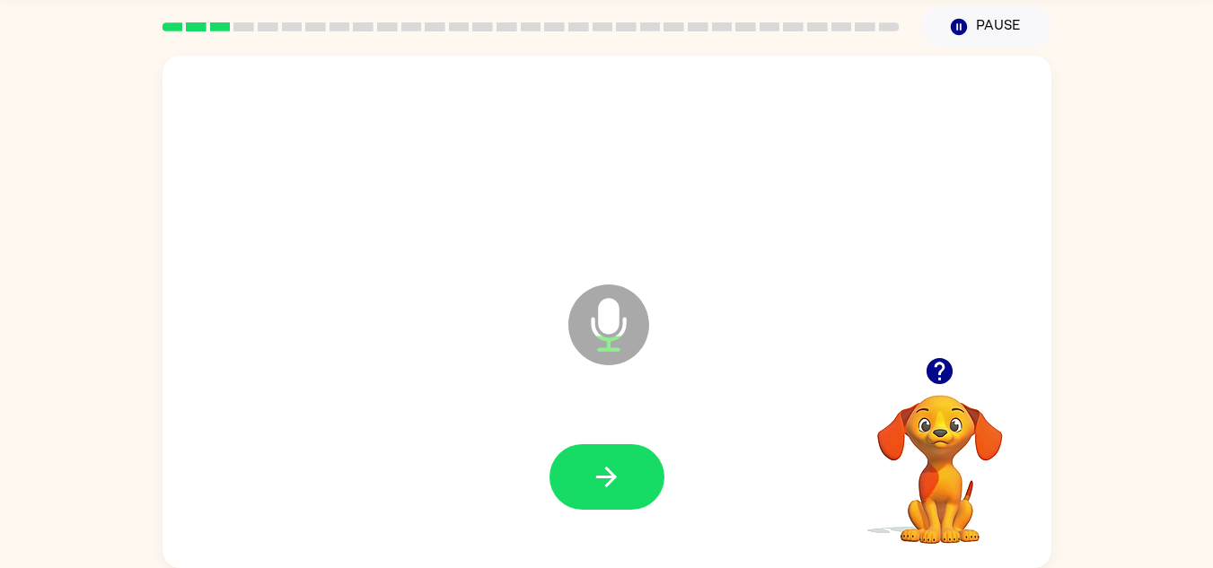
click at [647, 479] on button "button" at bounding box center [606, 477] width 115 height 66
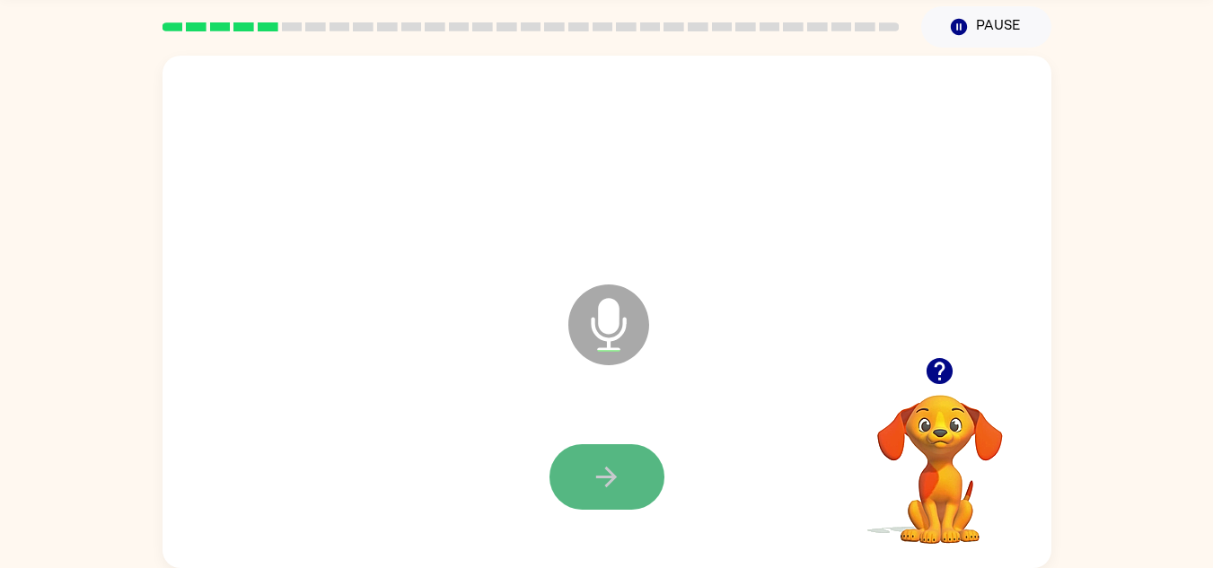
click at [653, 474] on button "button" at bounding box center [606, 477] width 115 height 66
click at [620, 481] on icon "button" at bounding box center [606, 476] width 31 height 31
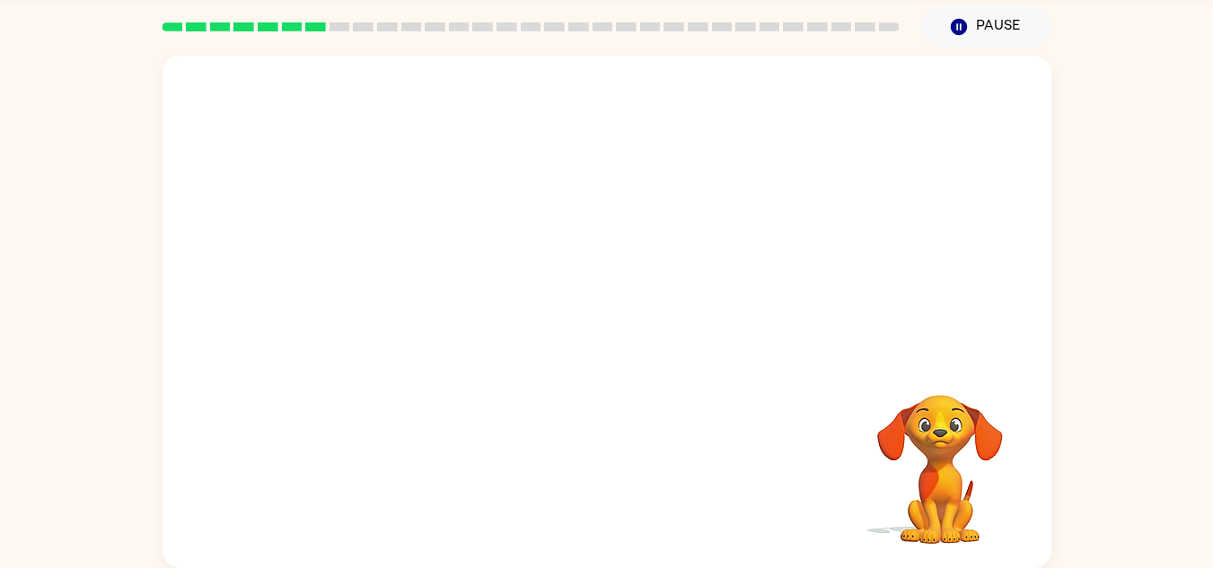
click at [620, 481] on div at bounding box center [606, 477] width 853 height 147
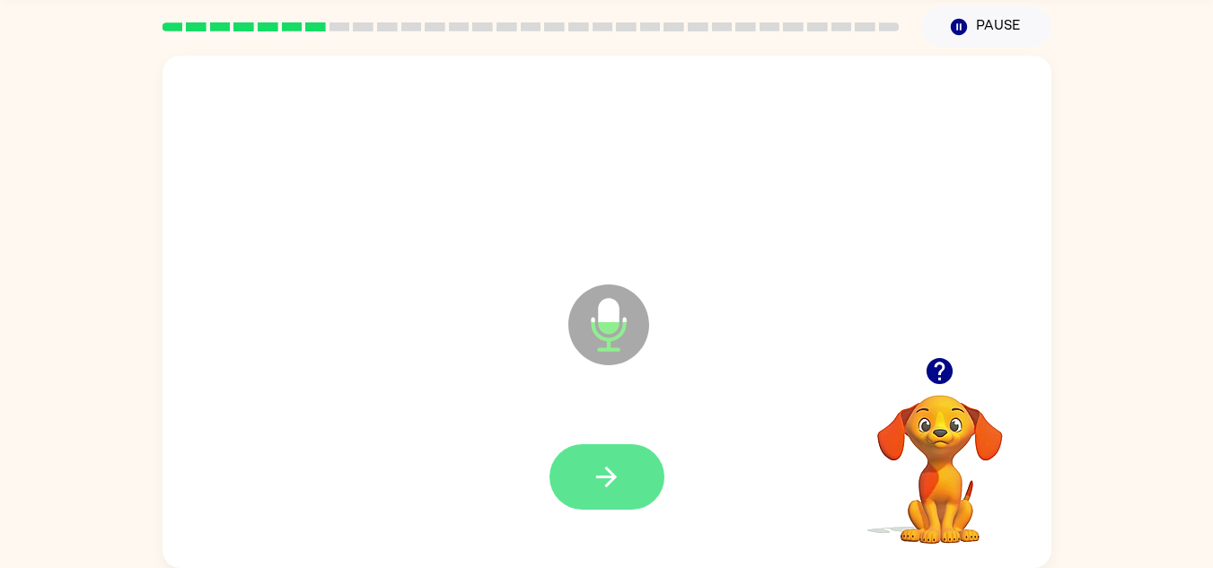
click at [610, 478] on icon "button" at bounding box center [606, 476] width 31 height 31
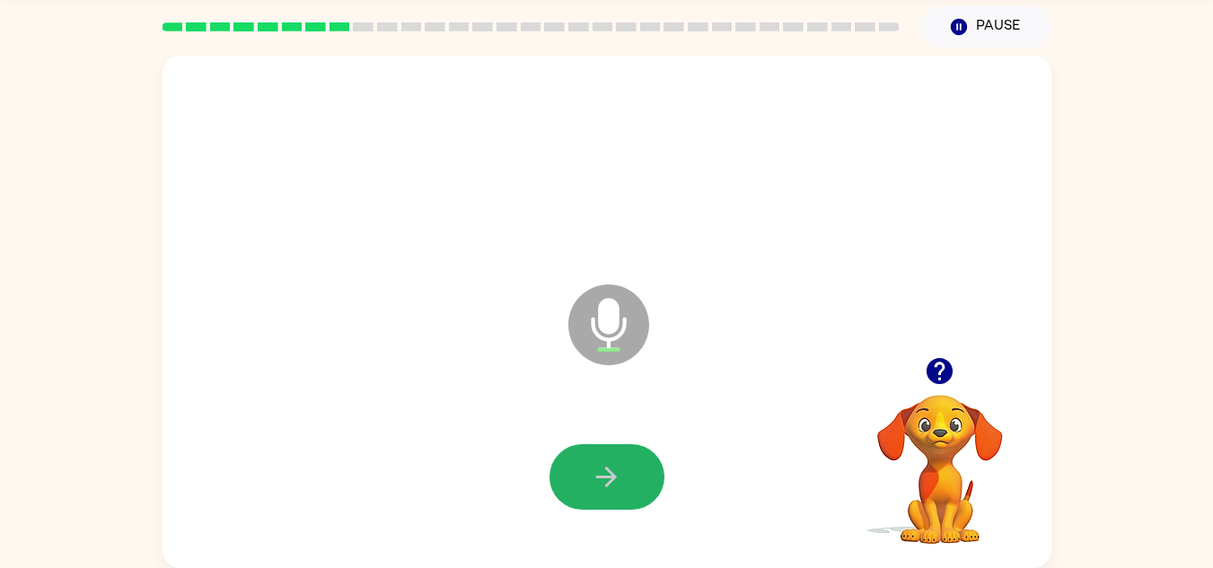
click at [610, 478] on icon "button" at bounding box center [606, 476] width 31 height 31
click at [615, 477] on icon "button" at bounding box center [606, 477] width 21 height 21
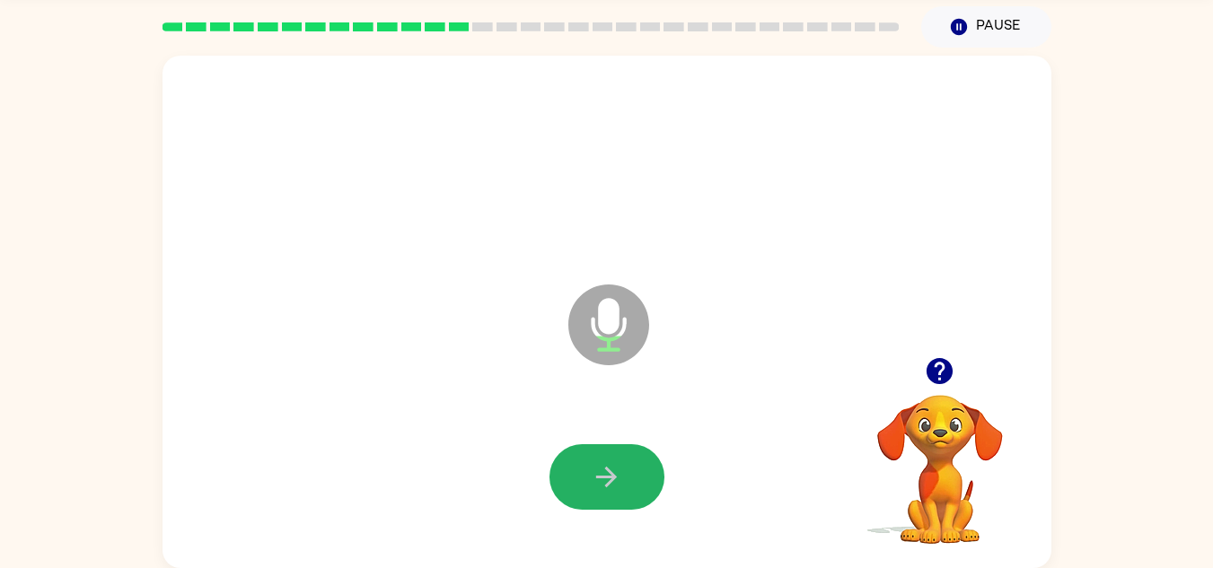
click at [615, 477] on icon "button" at bounding box center [606, 477] width 21 height 21
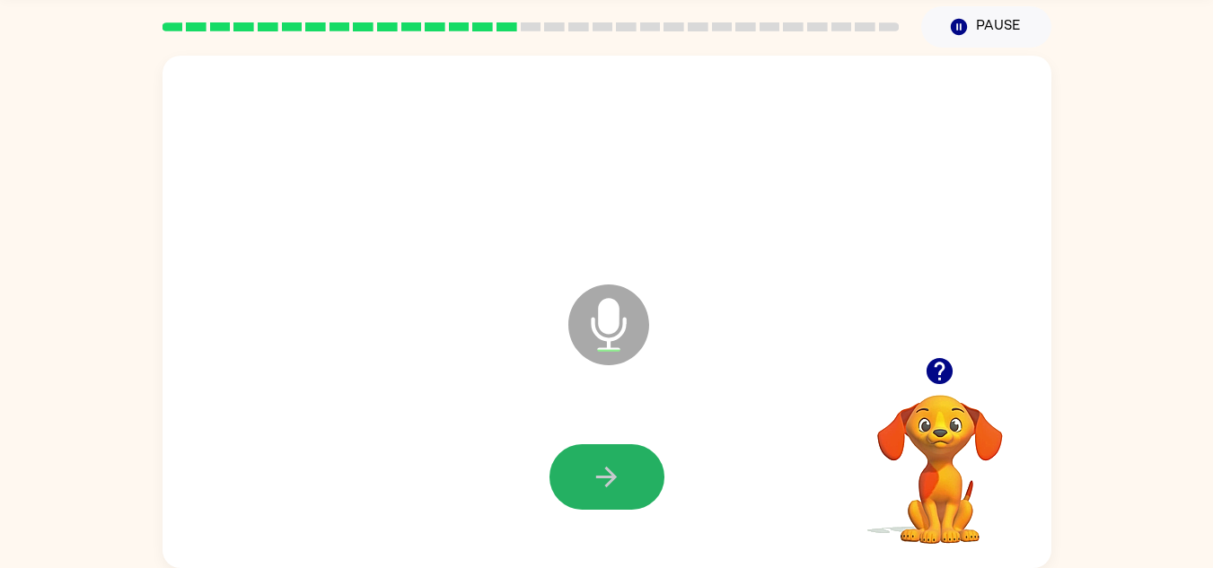
click at [615, 477] on icon "button" at bounding box center [606, 477] width 21 height 21
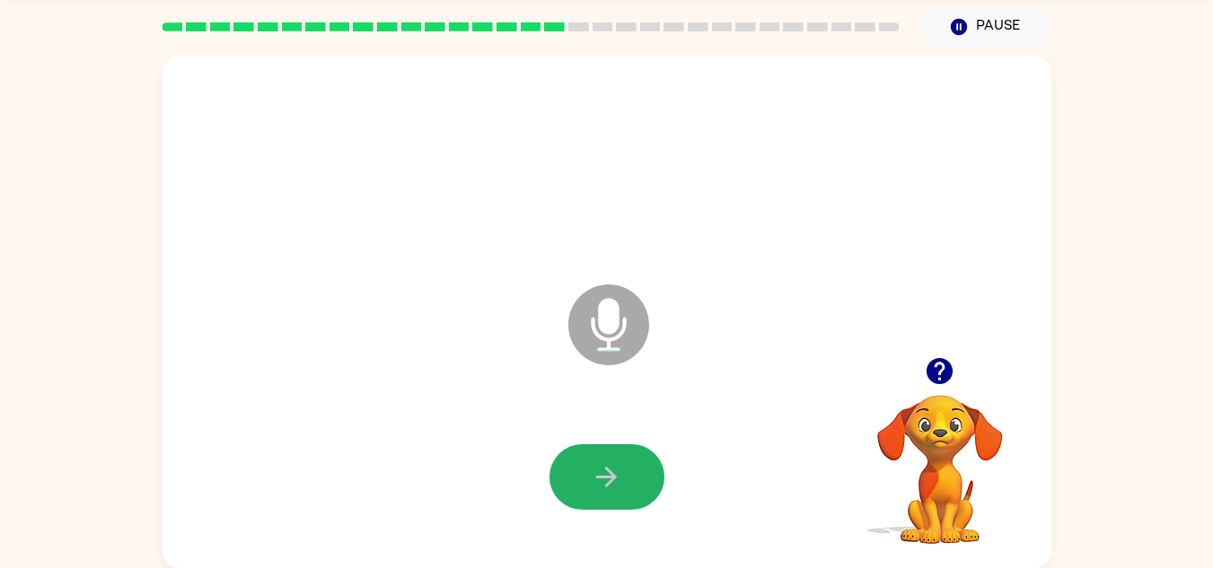
click at [615, 477] on icon "button" at bounding box center [606, 477] width 21 height 21
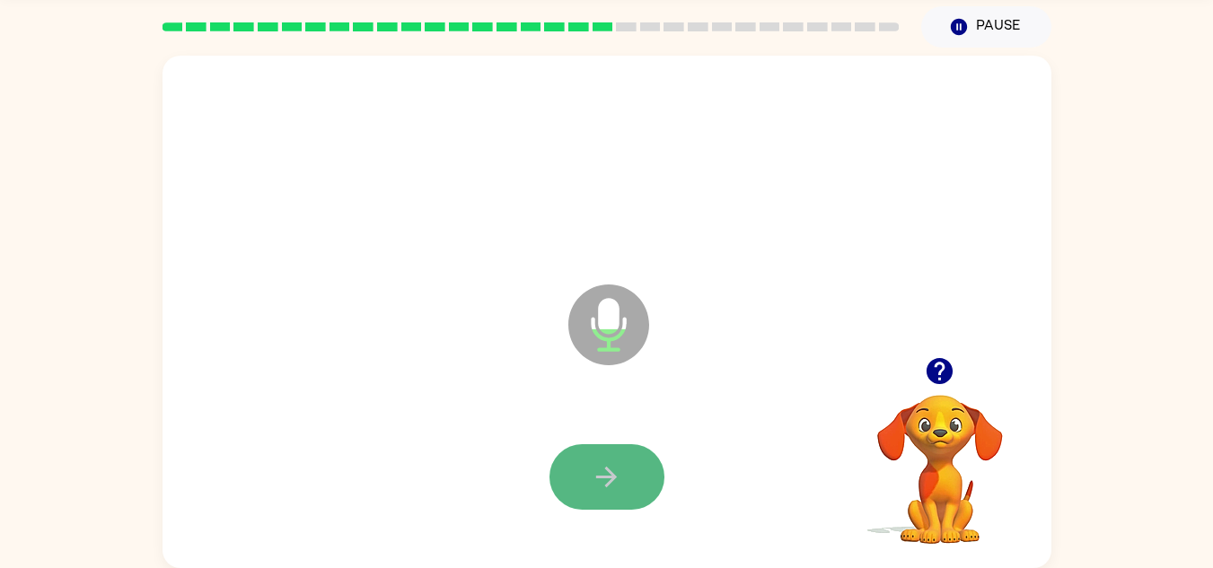
click at [635, 477] on button "button" at bounding box center [606, 477] width 115 height 66
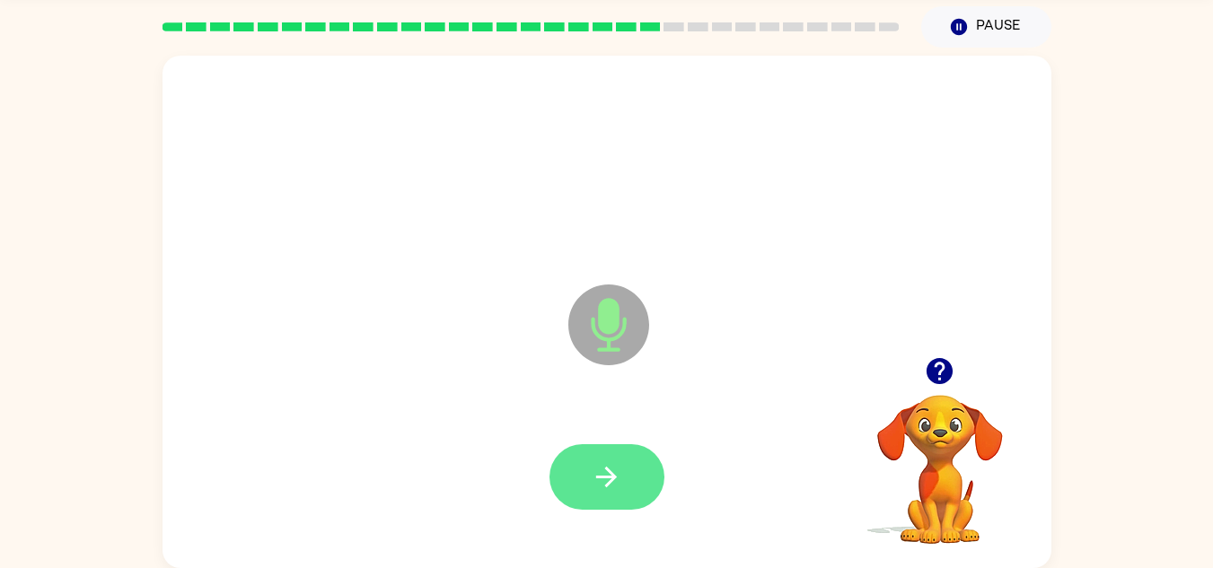
click at [607, 451] on button "button" at bounding box center [606, 477] width 115 height 66
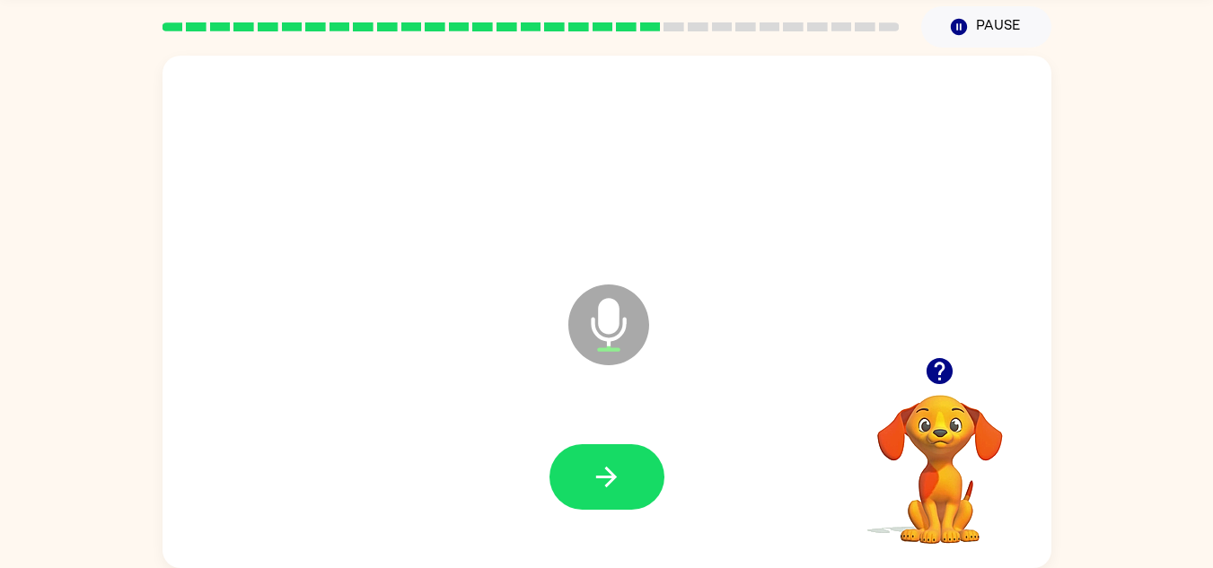
click at [596, 471] on icon "button" at bounding box center [606, 476] width 31 height 31
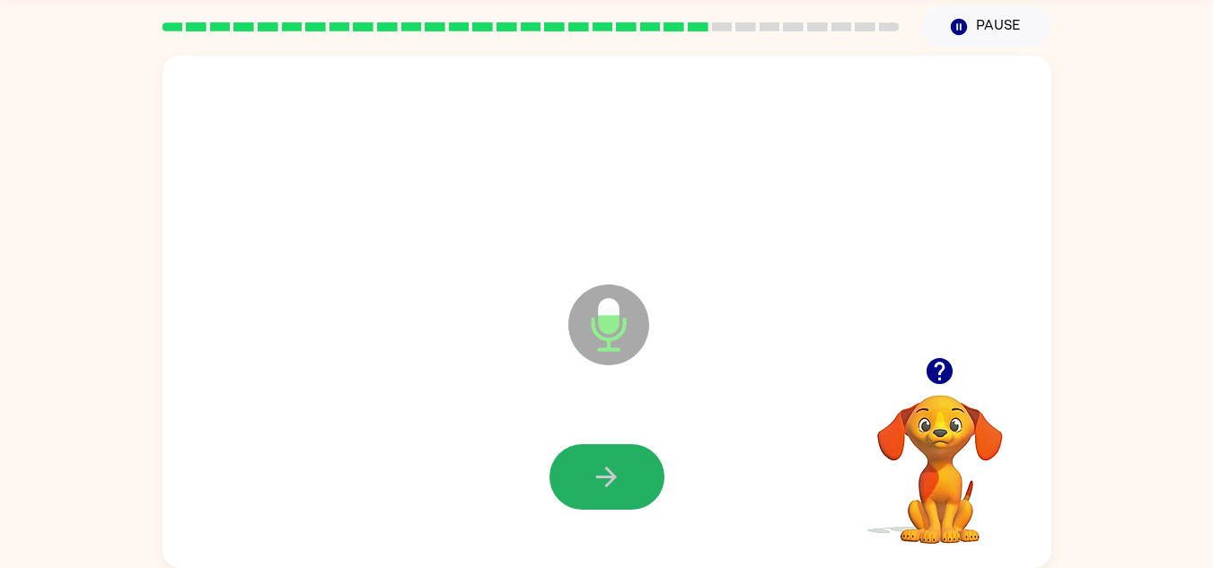
click at [596, 471] on icon "button" at bounding box center [606, 476] width 31 height 31
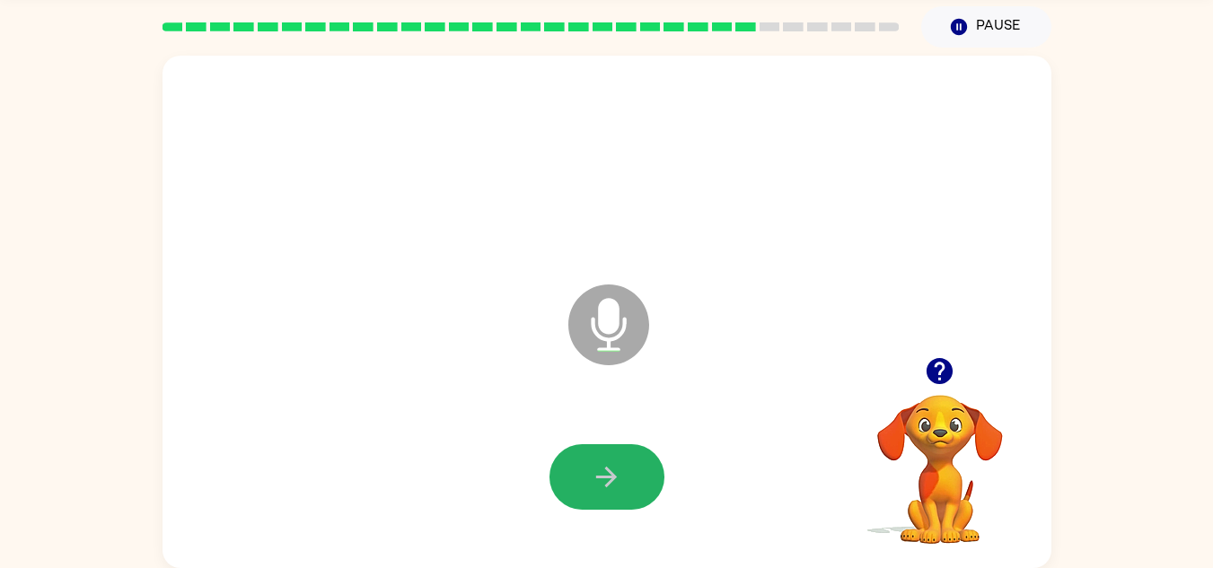
click at [596, 471] on icon "button" at bounding box center [606, 476] width 31 height 31
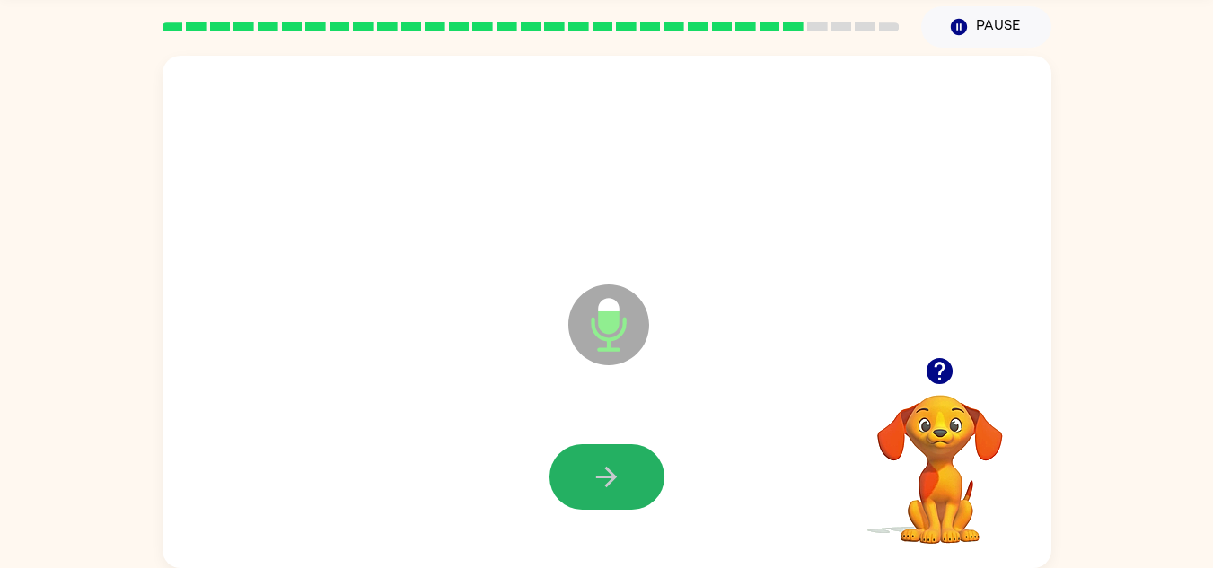
click at [596, 471] on icon "button" at bounding box center [606, 476] width 31 height 31
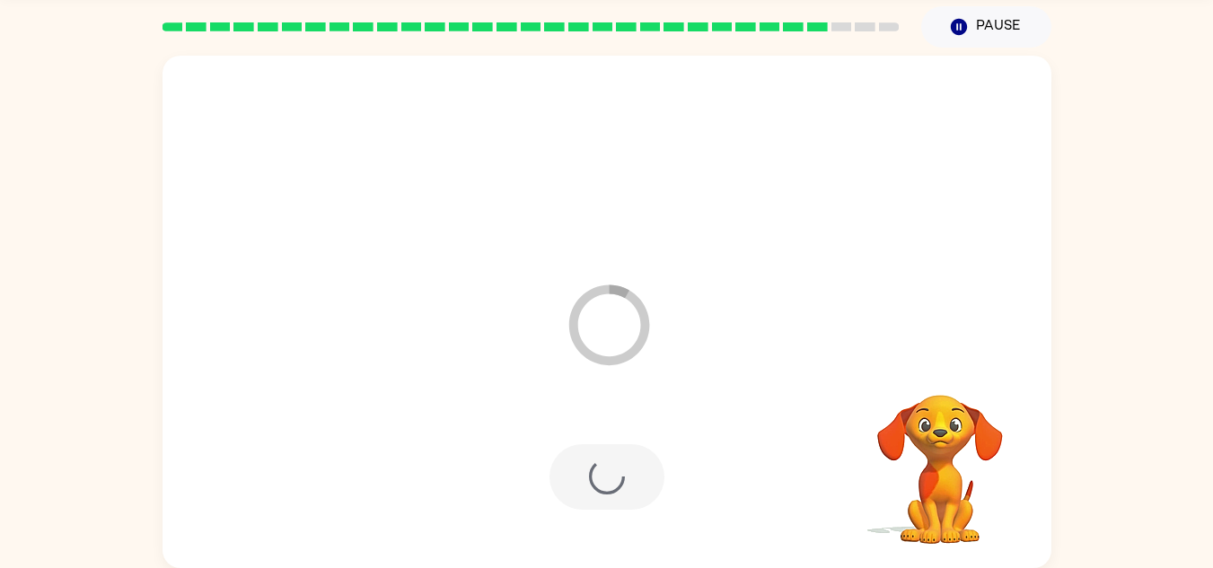
click at [596, 471] on div at bounding box center [606, 477] width 115 height 66
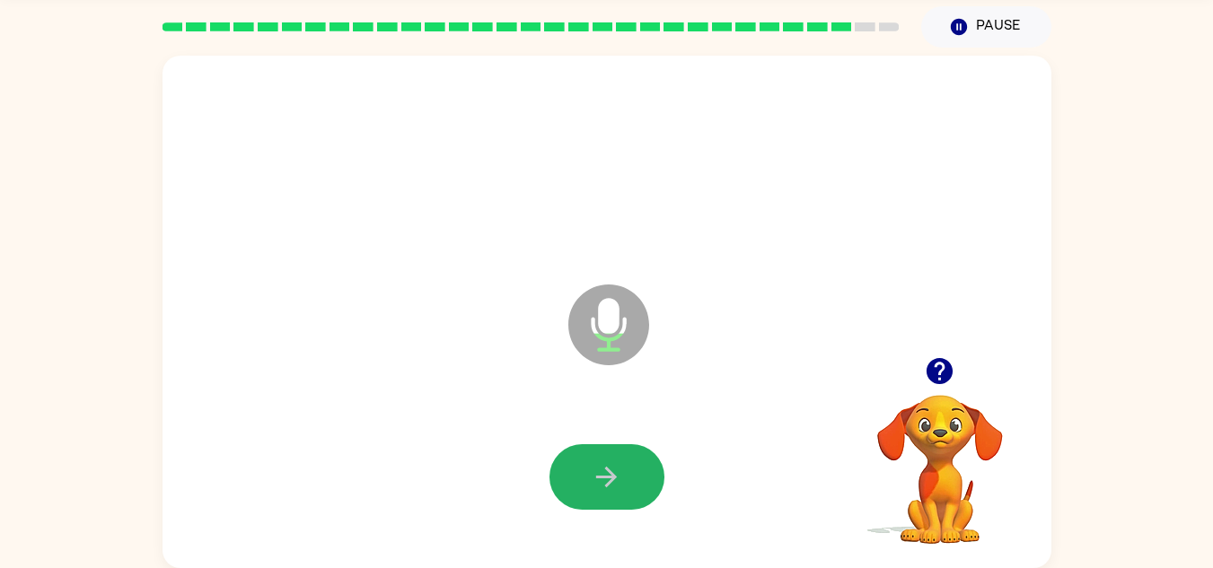
click at [596, 471] on icon "button" at bounding box center [606, 476] width 31 height 31
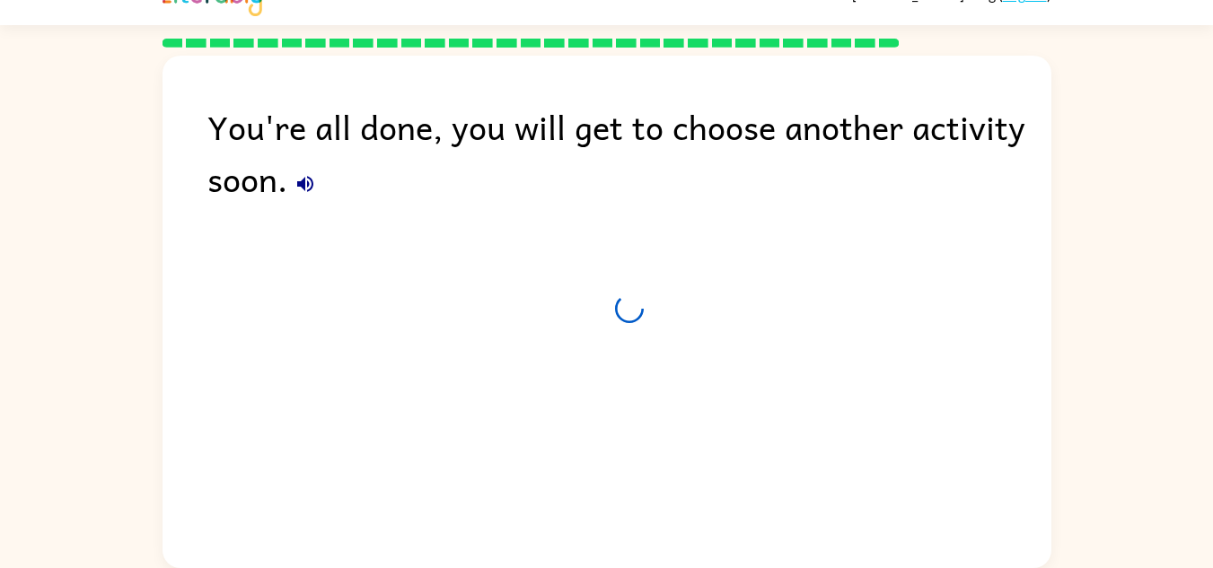
scroll to position [31, 0]
